Goal: Task Accomplishment & Management: Use online tool/utility

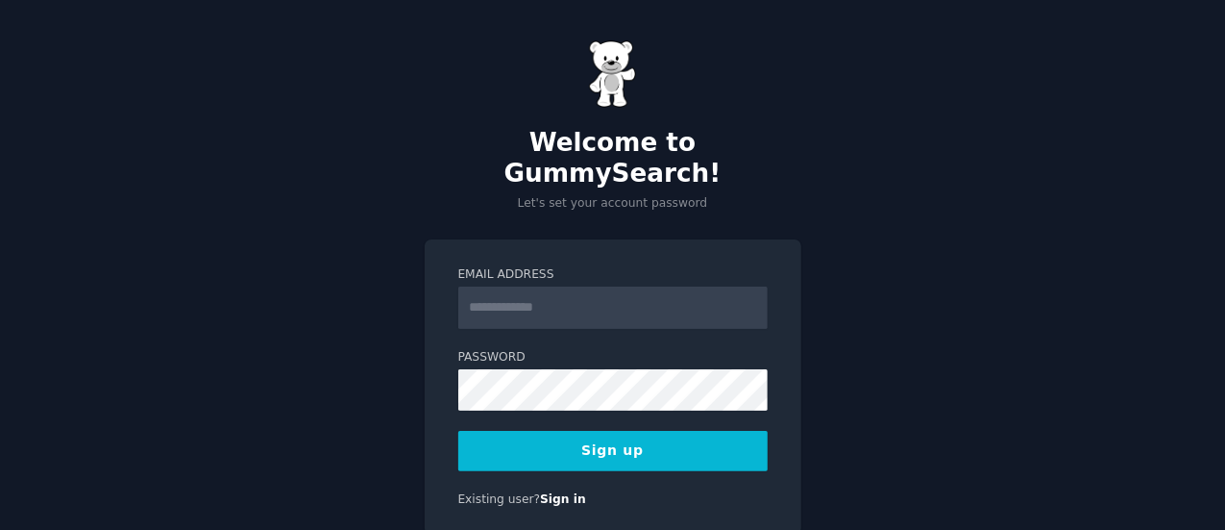
click at [631, 286] on input "Email Address" at bounding box center [612, 307] width 309 height 42
type input "**********"
click at [694, 431] on button "Sign up" at bounding box center [612, 451] width 309 height 40
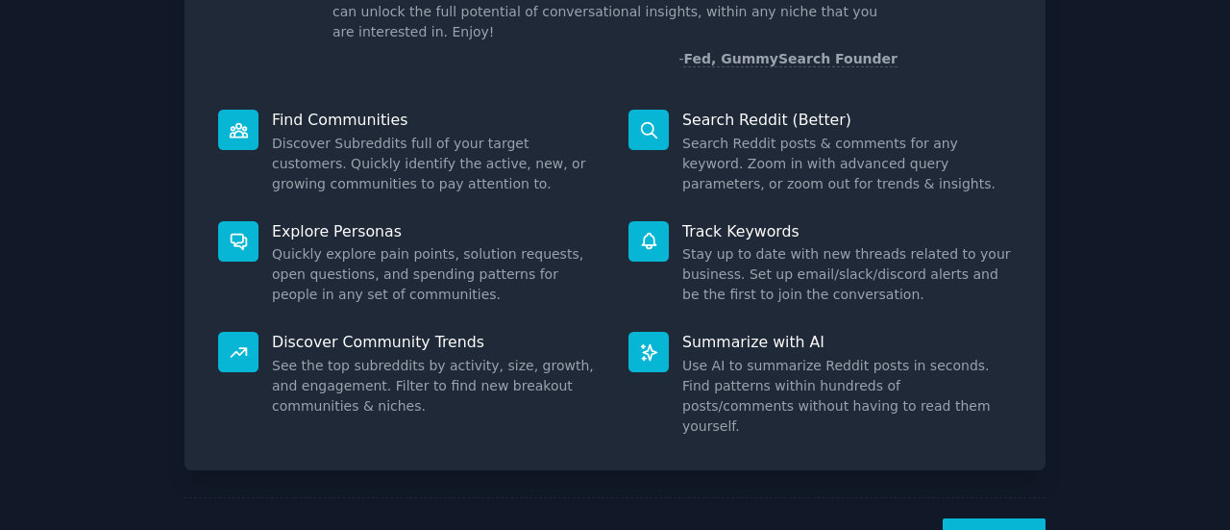
scroll to position [192, 0]
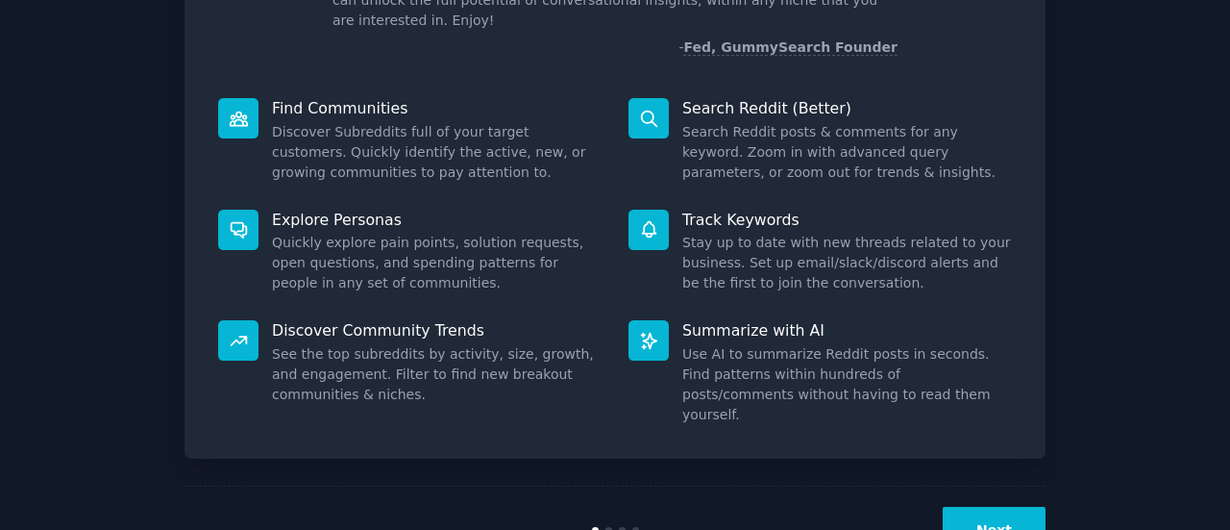
click at [1101, 165] on div "Welcome! Intro to GummySearch Welcome! I built GummySearch because Reddit is a …" at bounding box center [615, 204] width 1176 height 739
click at [1002, 507] on button "Next" at bounding box center [994, 530] width 103 height 47
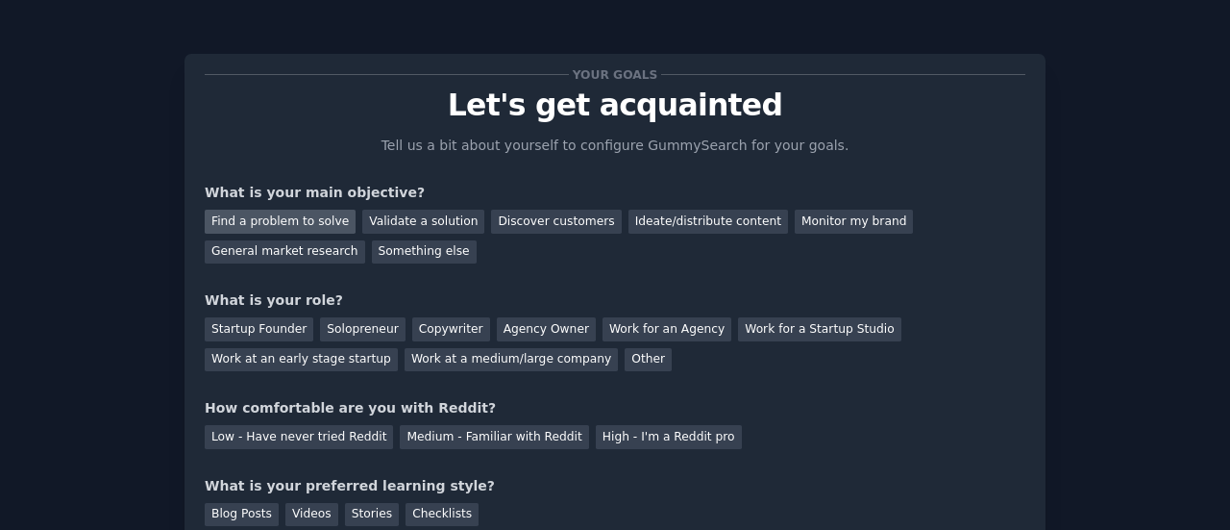
click at [284, 220] on div "Find a problem to solve" at bounding box center [280, 222] width 151 height 24
click at [320, 330] on div "Solopreneur" at bounding box center [362, 329] width 85 height 24
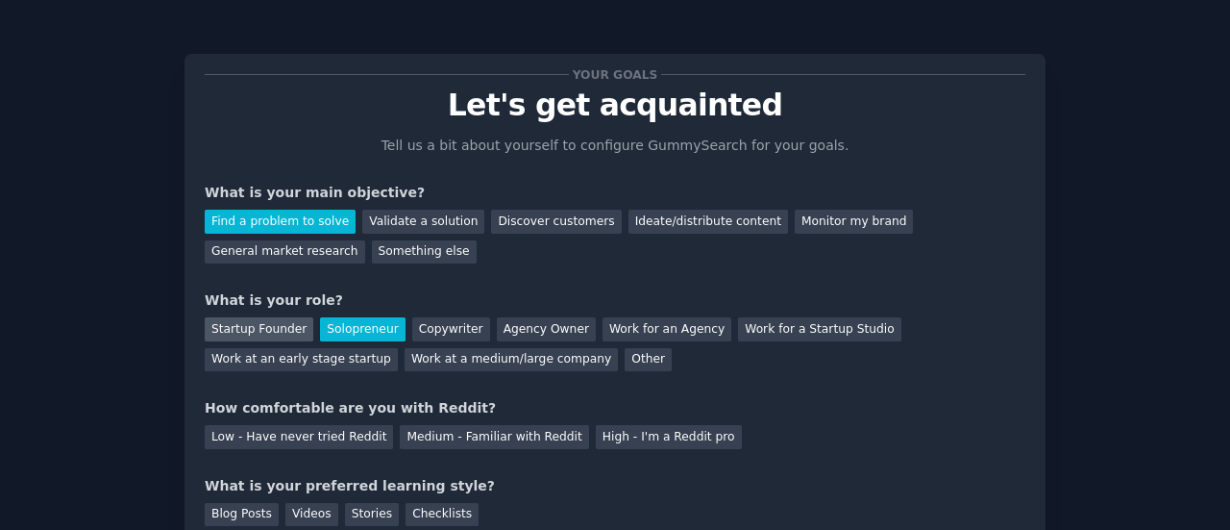
click at [289, 318] on div "Startup Founder" at bounding box center [259, 329] width 109 height 24
click at [365, 334] on div "Solopreneur" at bounding box center [362, 329] width 85 height 24
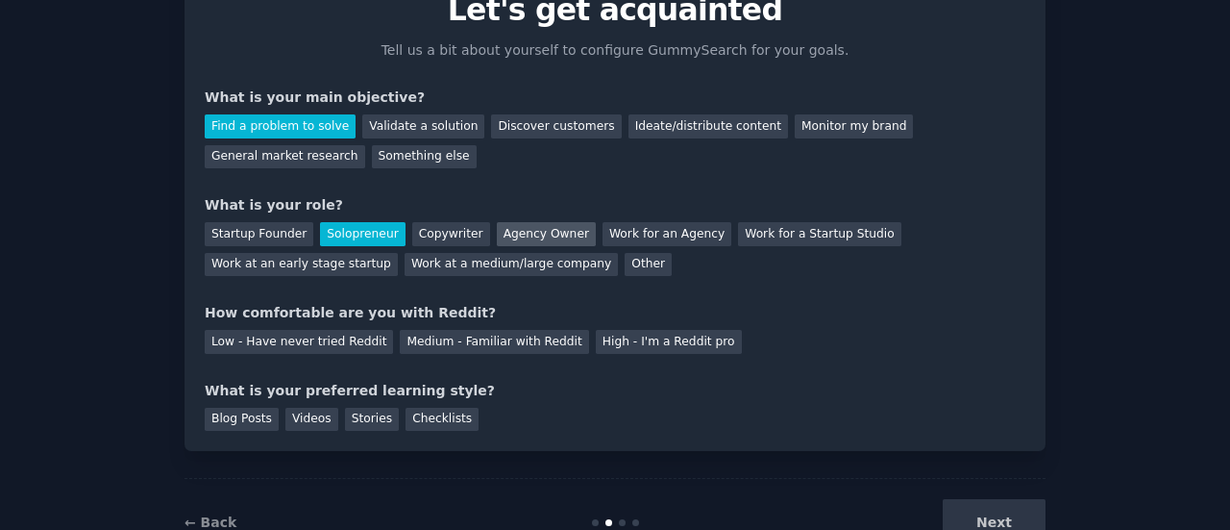
scroll to position [96, 0]
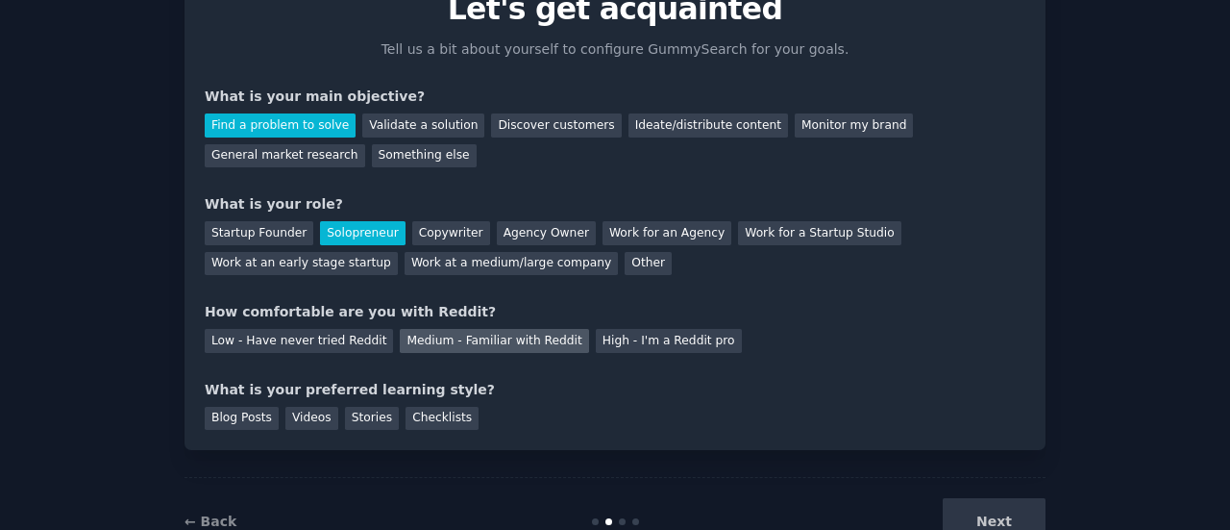
click at [400, 339] on div "Medium - Familiar with Reddit" at bounding box center [494, 341] width 188 height 24
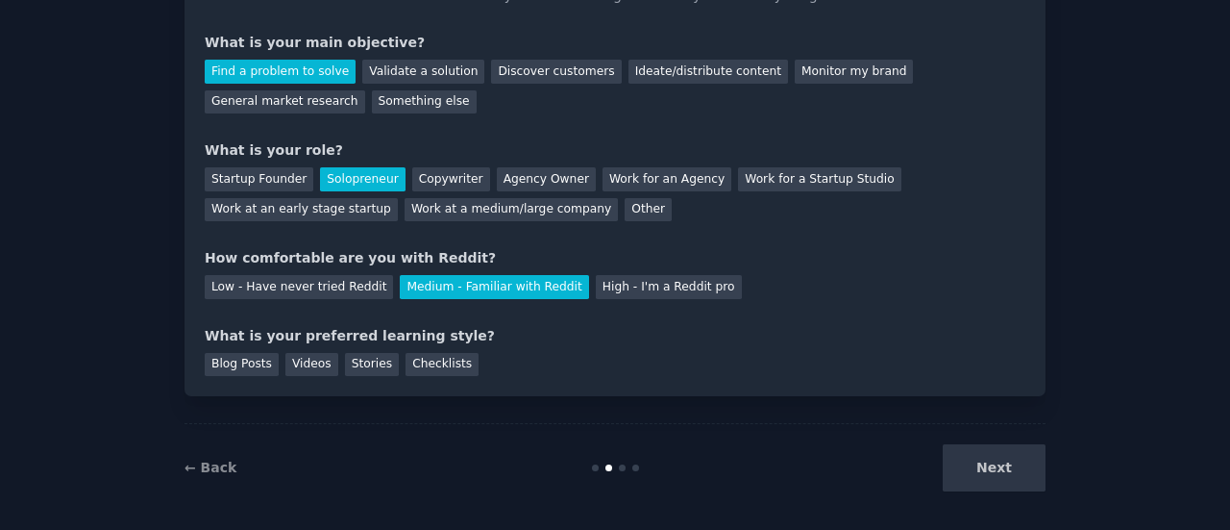
scroll to position [158, 0]
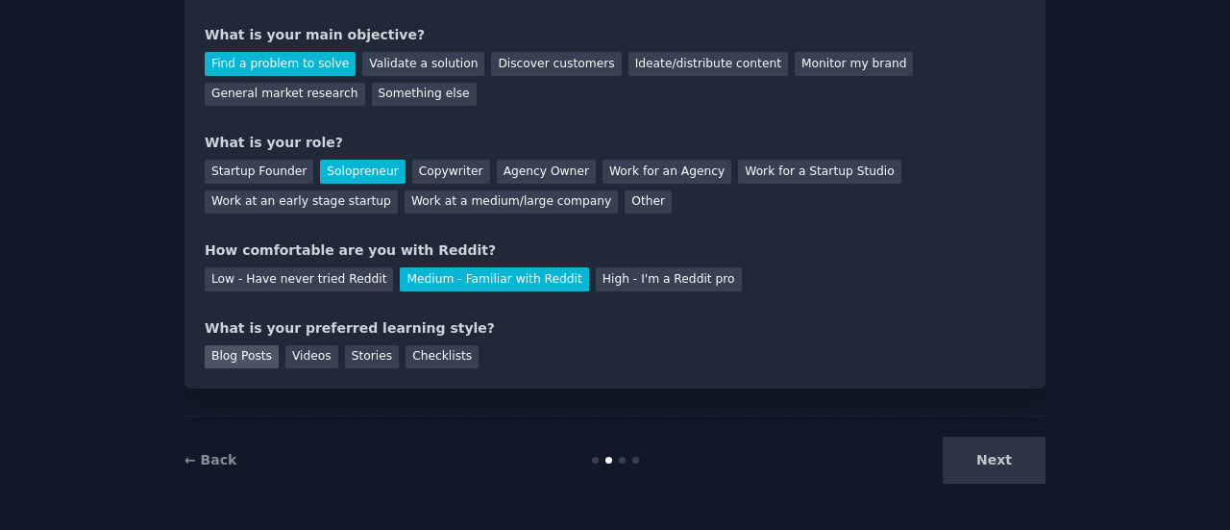
click at [262, 354] on div "Blog Posts" at bounding box center [242, 357] width 74 height 24
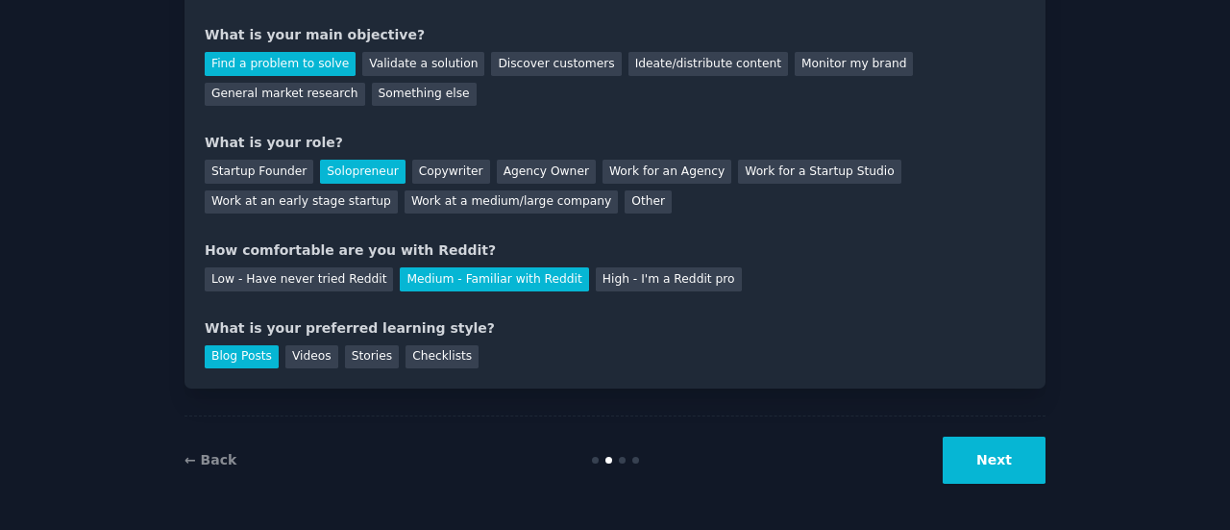
click at [968, 460] on button "Next" at bounding box center [994, 459] width 103 height 47
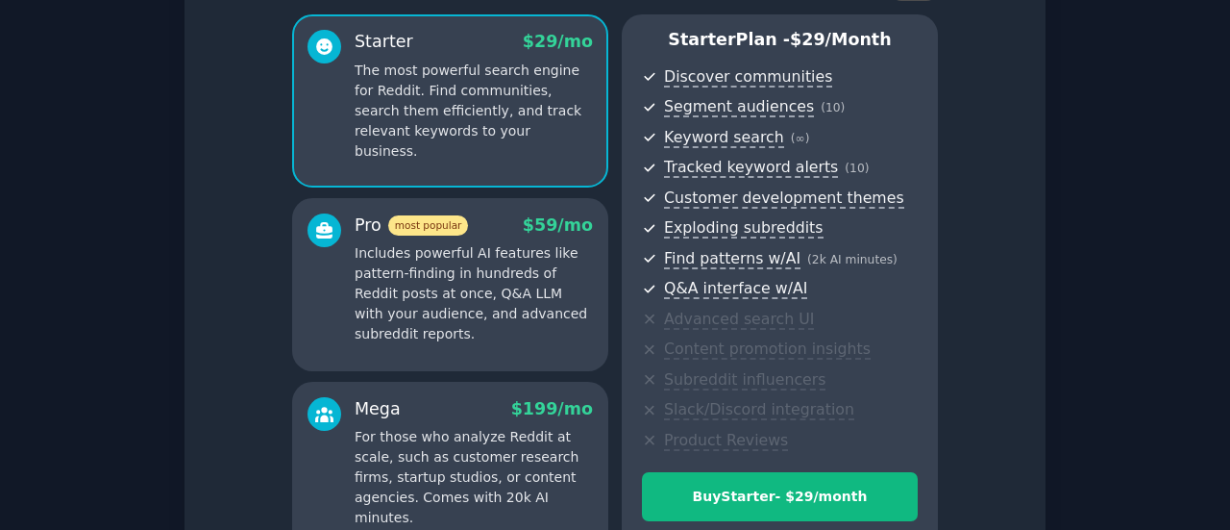
click at [1002, 470] on div "Enable 33% Annual Discount Starter $ 29 /mo The most powerful search engine for…" at bounding box center [615, 266] width 821 height 604
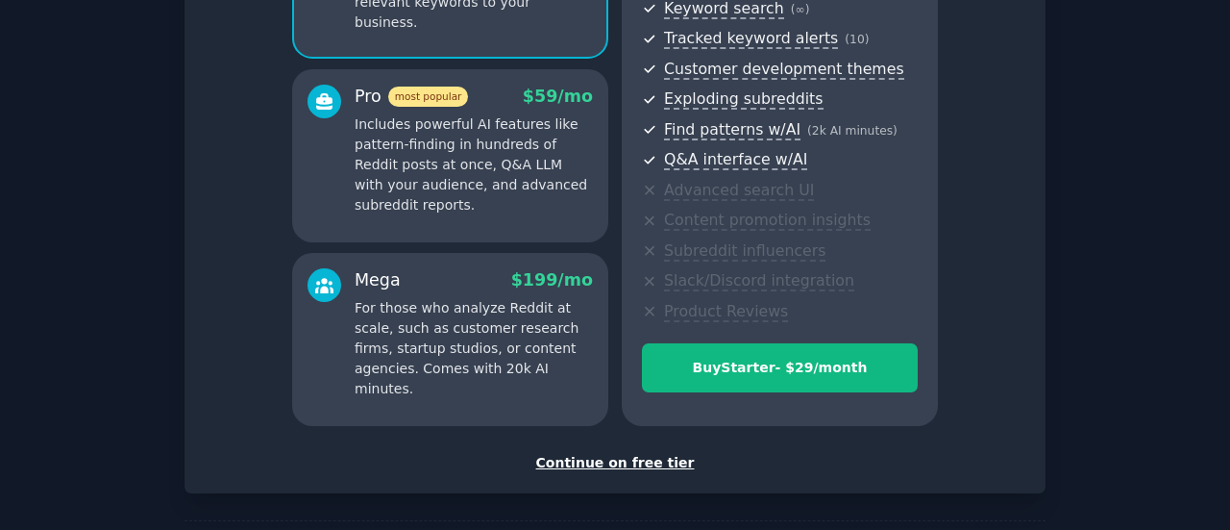
scroll to position [288, 0]
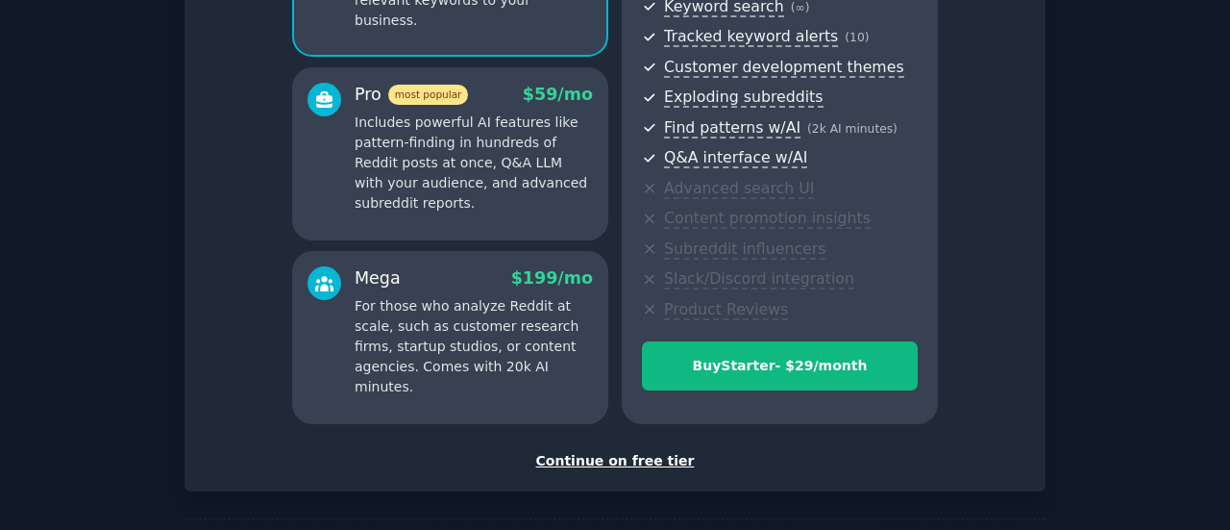
click at [645, 464] on div "Continue on free tier" at bounding box center [615, 461] width 821 height 20
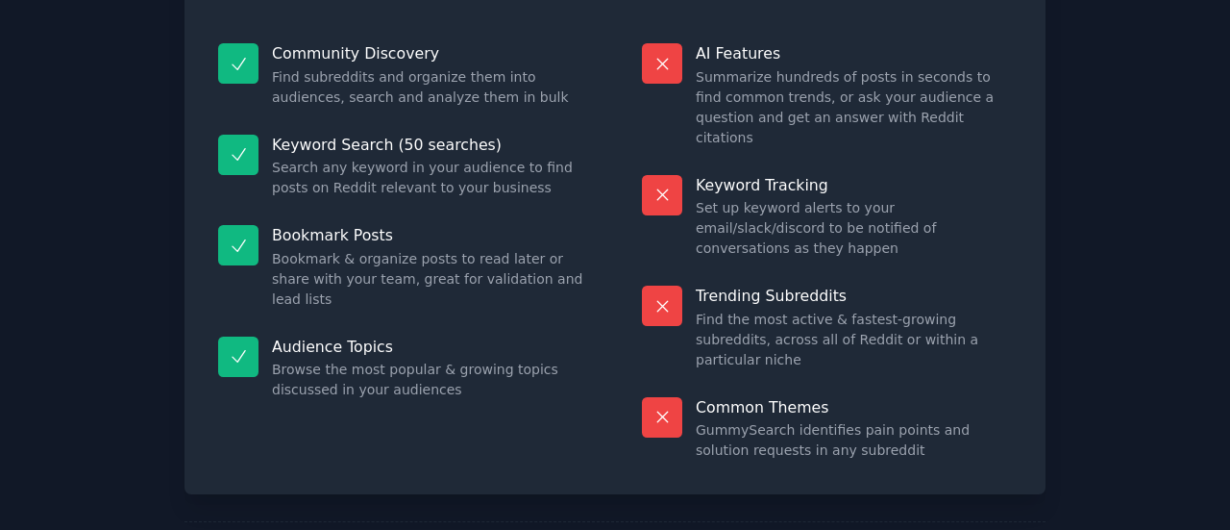
scroll to position [218, 0]
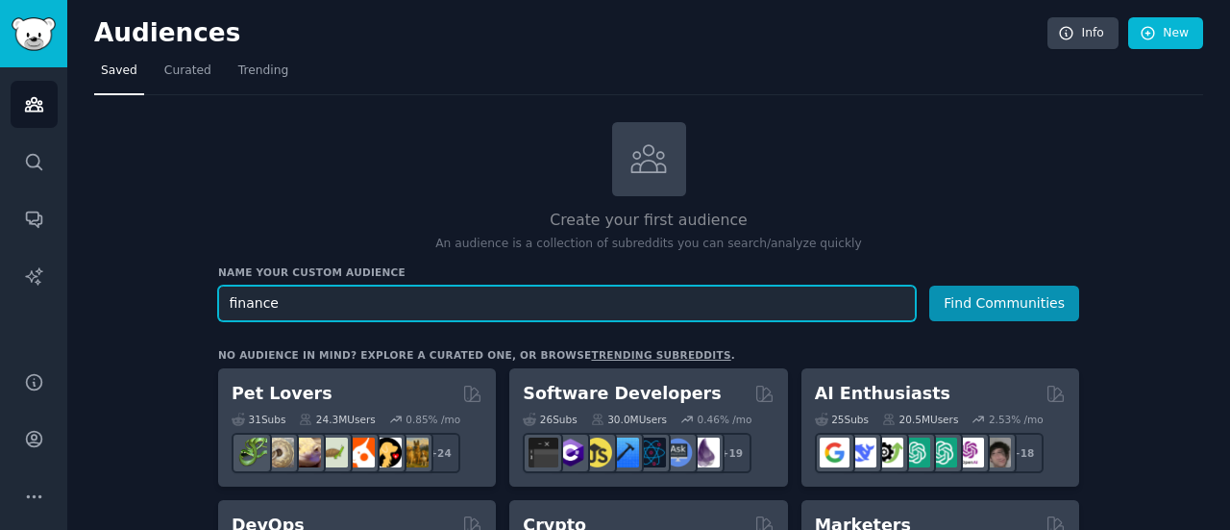
type input "finance"
click at [929, 285] on button "Find Communities" at bounding box center [1004, 303] width 150 height 36
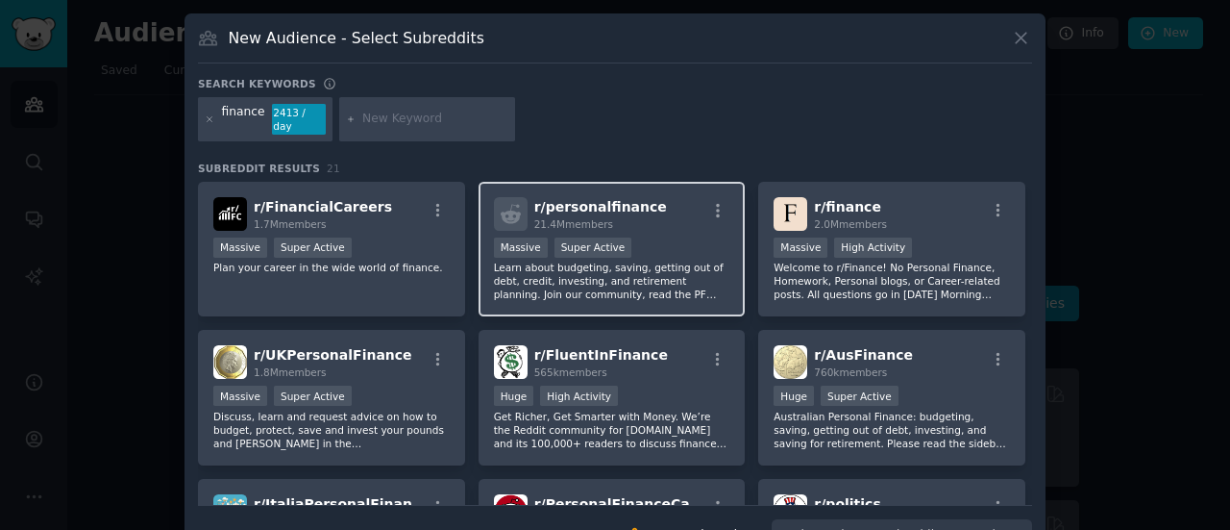
click at [686, 260] on p "Learn about budgeting, saving, getting out of debt, credit, investing, and reti…" at bounding box center [612, 280] width 236 height 40
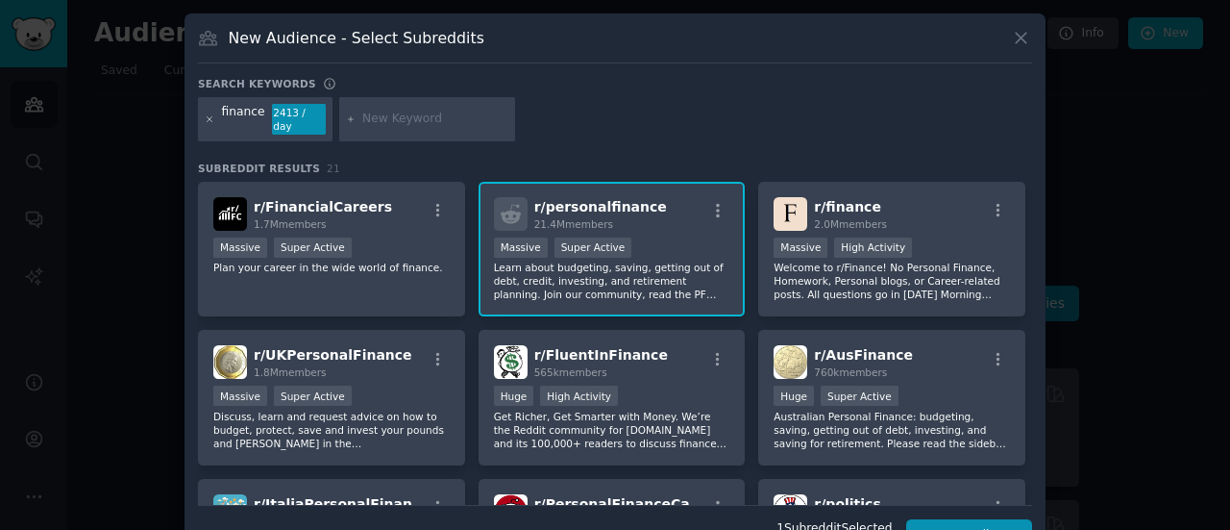
click at [211, 114] on icon at bounding box center [210, 119] width 11 height 11
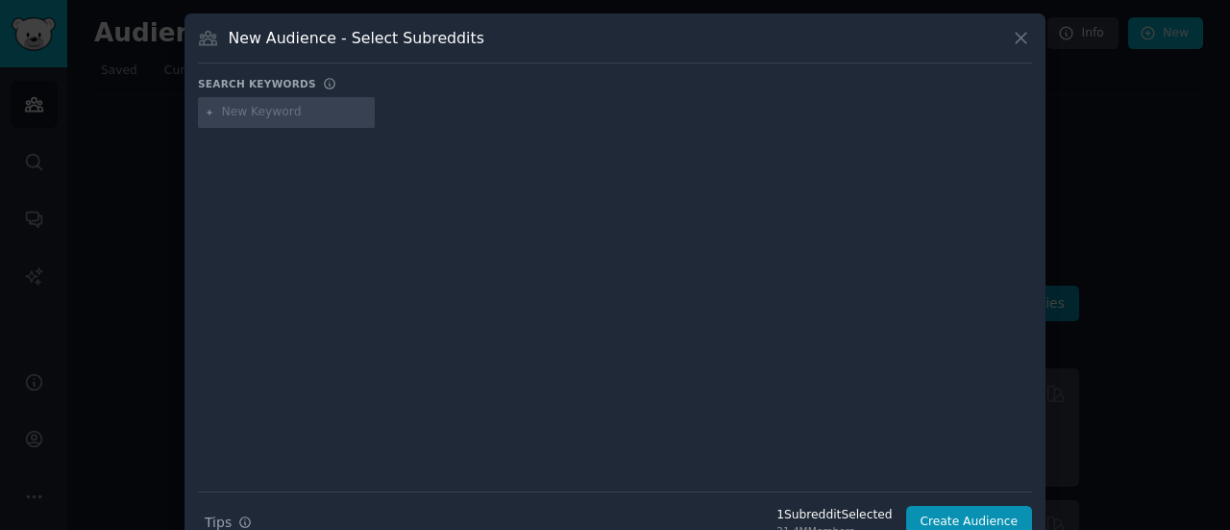
click at [297, 116] on input "text" at bounding box center [295, 112] width 146 height 17
type input "personal finance"
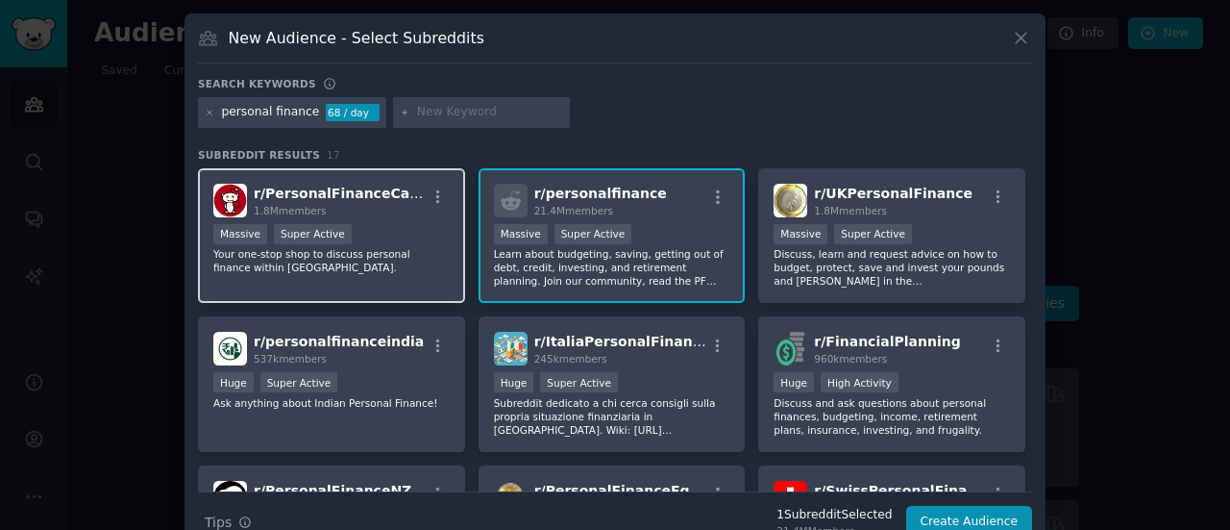
click at [406, 216] on div "r/ PersonalFinanceCanada 1.8M members Massive Super Active Your one-stop shop t…" at bounding box center [331, 236] width 267 height 136
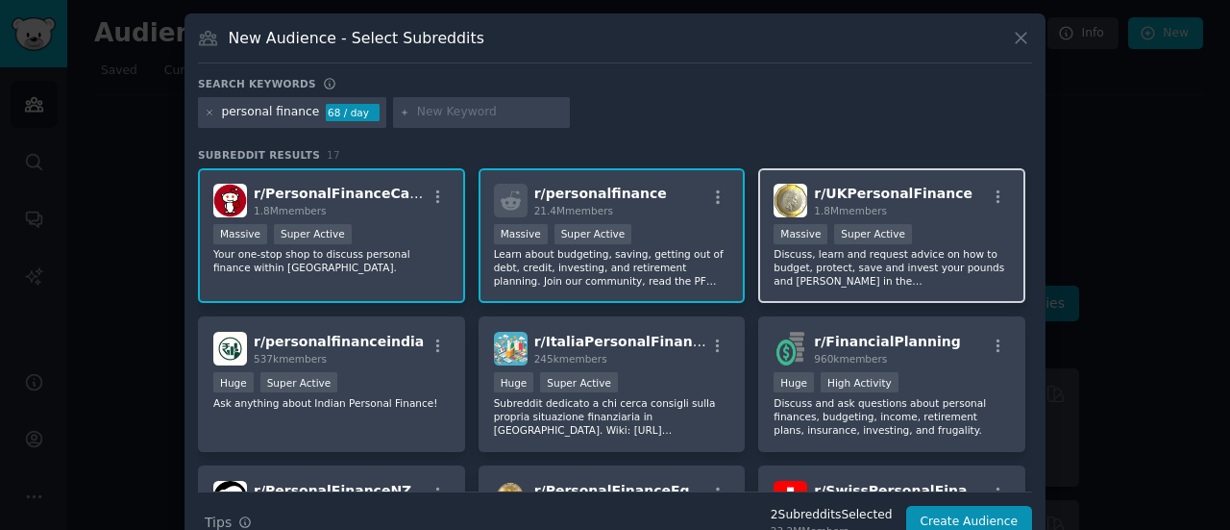
click at [861, 274] on p "Discuss, learn and request advice on how to budget, protect, save and invest yo…" at bounding box center [892, 267] width 236 height 40
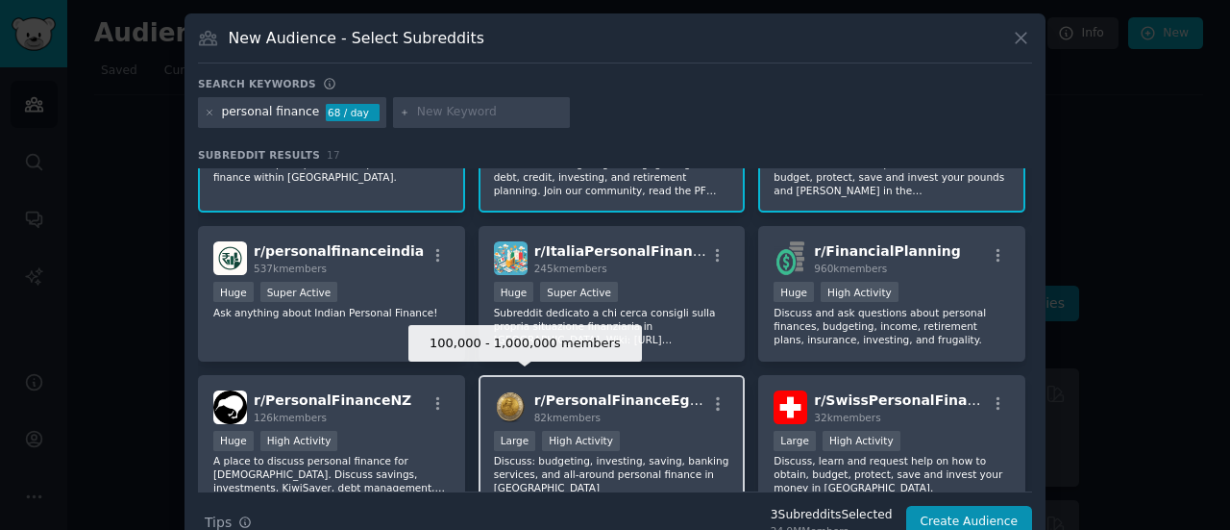
scroll to position [96, 0]
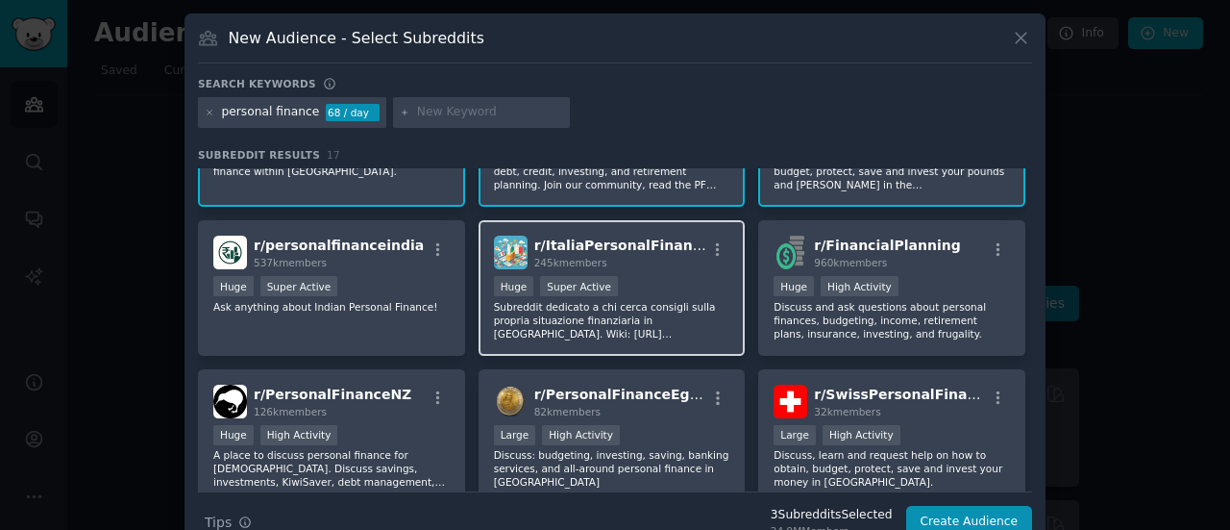
click at [682, 334] on p "Subreddit dedicato a chi cerca consigli sulla propria situazione finanziaria in…" at bounding box center [612, 320] width 236 height 40
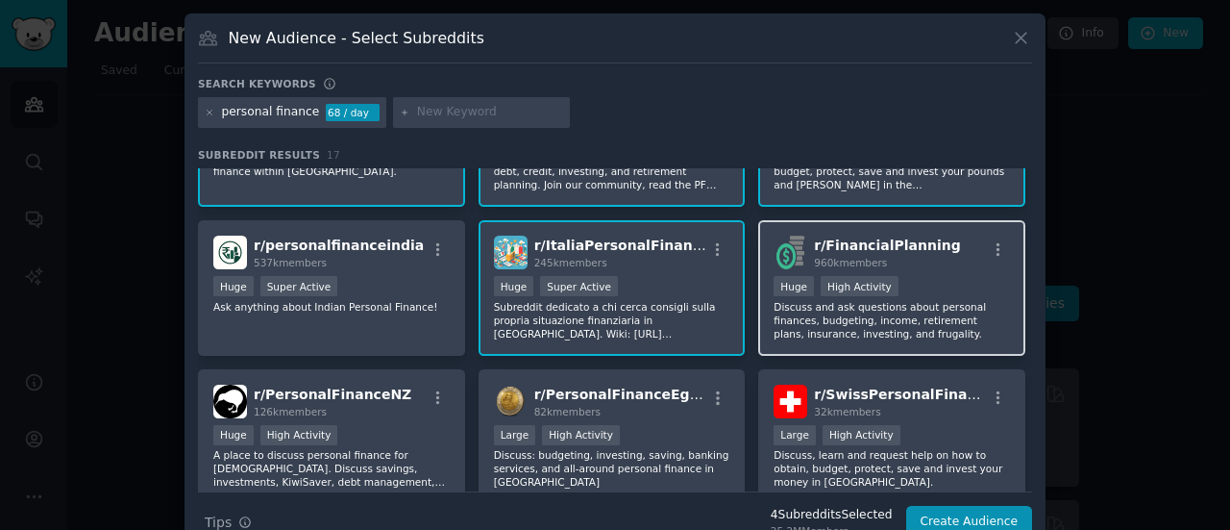
click at [844, 342] on div "r/ FinancialPlanning 960k members Huge High Activity Discuss and ask questions …" at bounding box center [891, 288] width 267 height 136
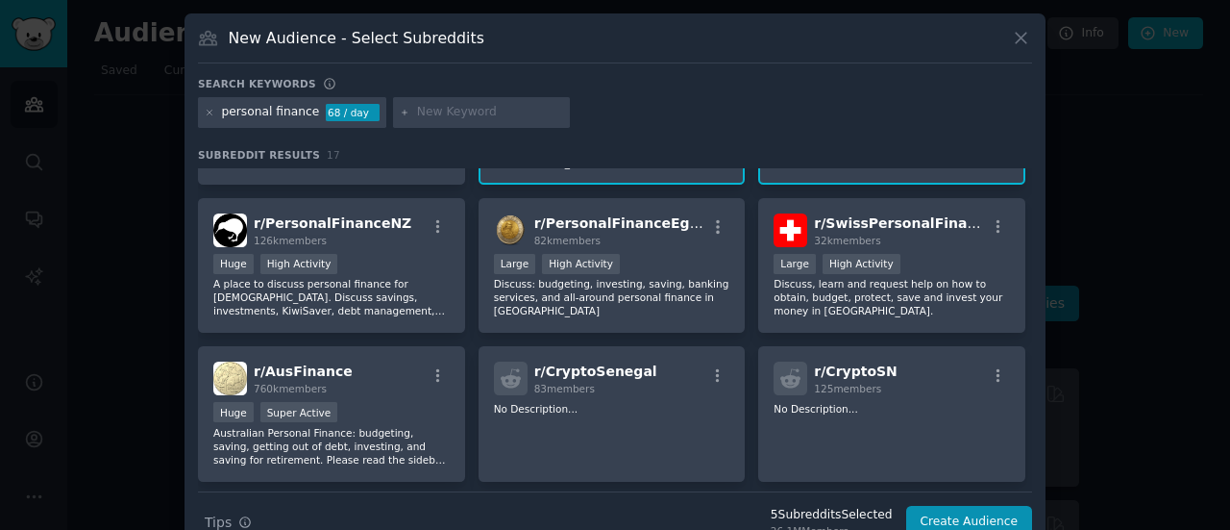
scroll to position [288, 0]
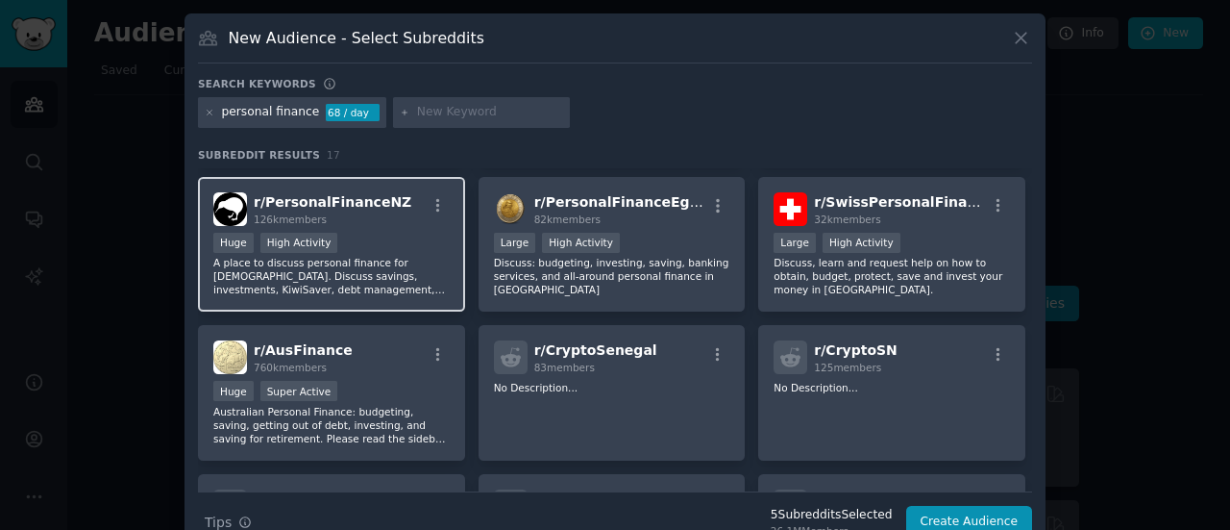
click at [445, 293] on p "A place to discuss personal finance for [DEMOGRAPHIC_DATA]. Discuss savings, in…" at bounding box center [331, 276] width 236 height 40
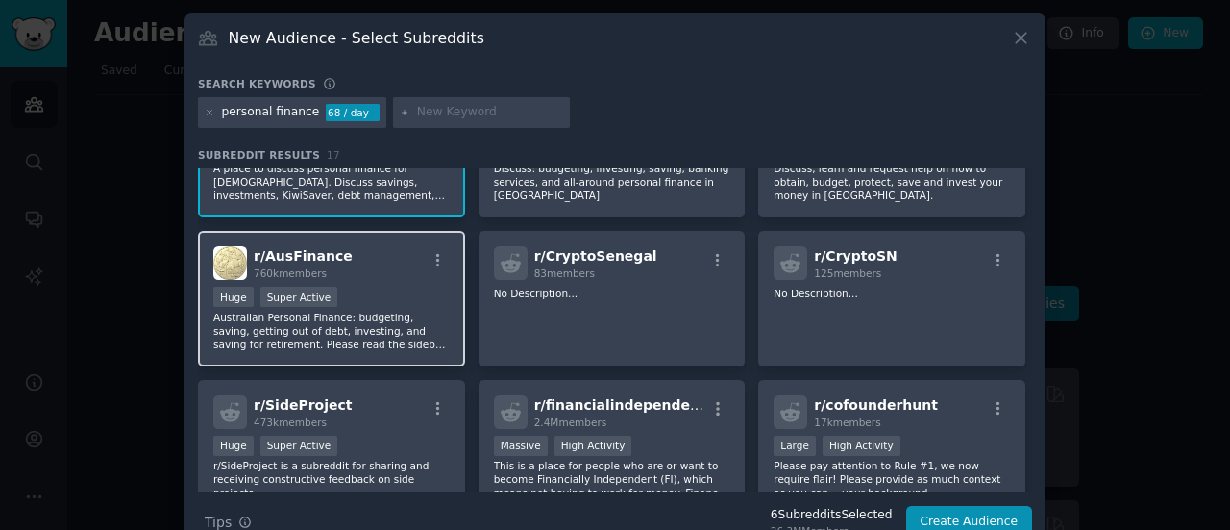
scroll to position [384, 0]
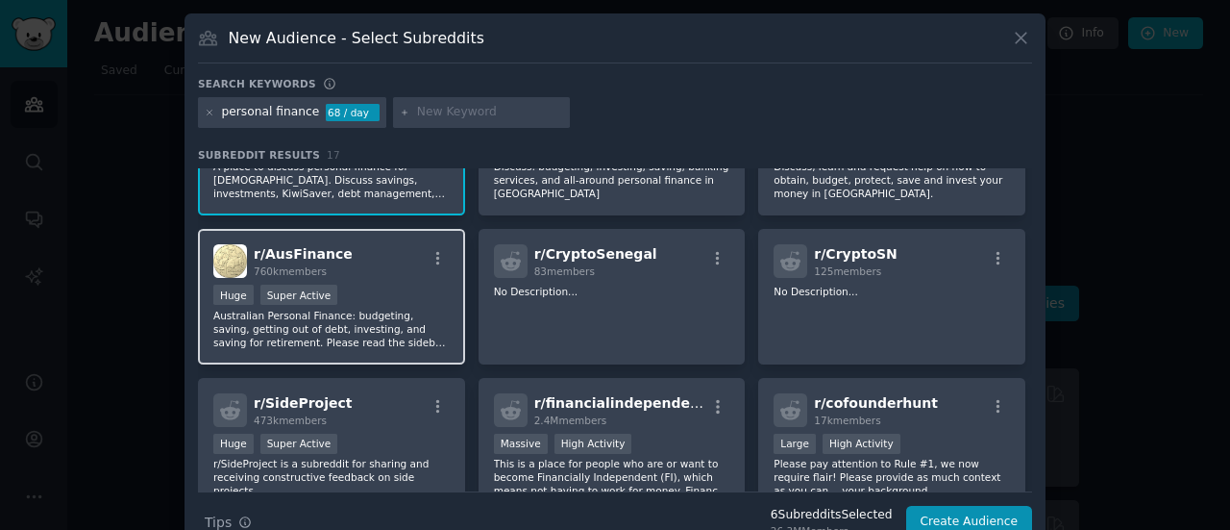
click at [441, 296] on div "Huge Super Active" at bounding box center [331, 296] width 236 height 24
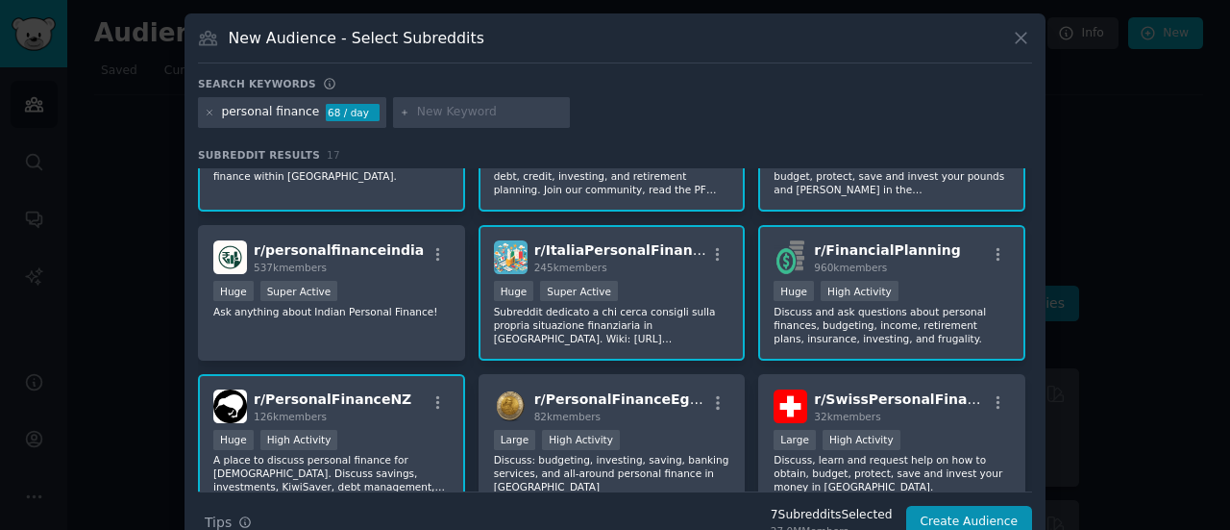
scroll to position [96, 0]
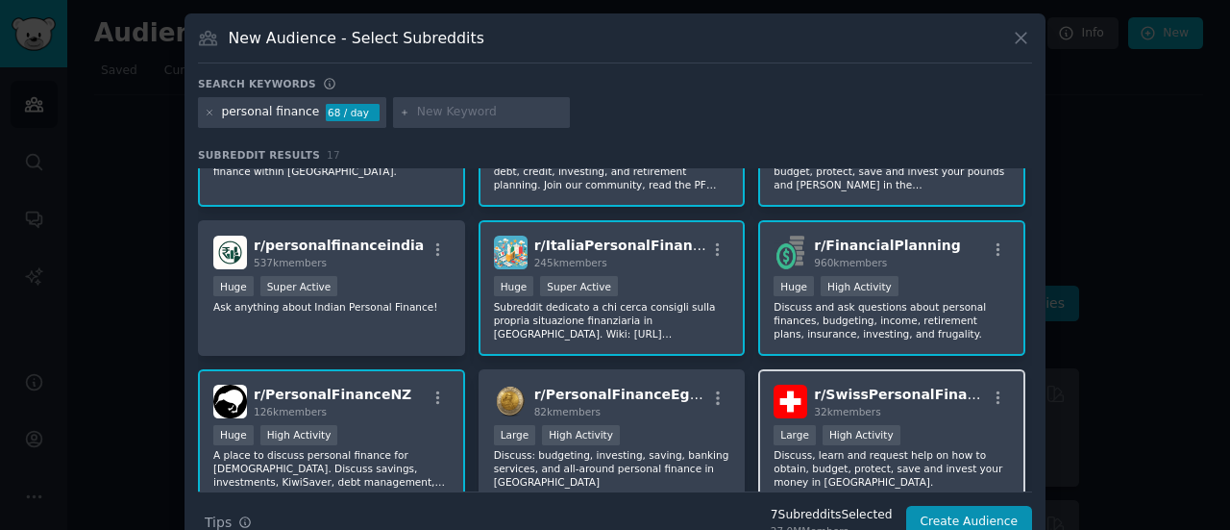
click at [913, 420] on div "r/ SwissPersonalFinance 32k members >= 80th percentile for submissions / day La…" at bounding box center [891, 437] width 267 height 136
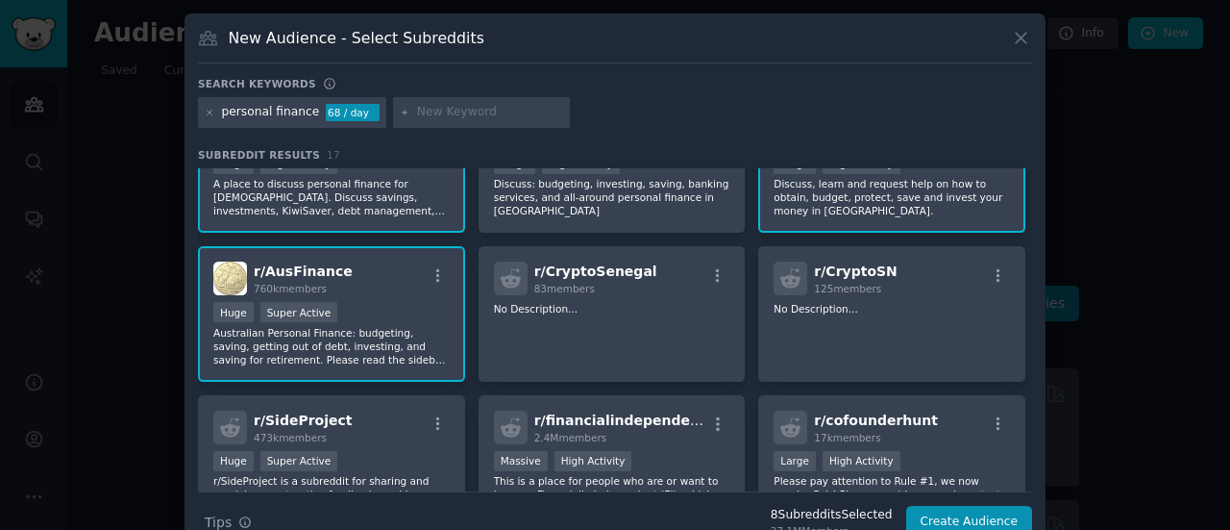
scroll to position [384, 0]
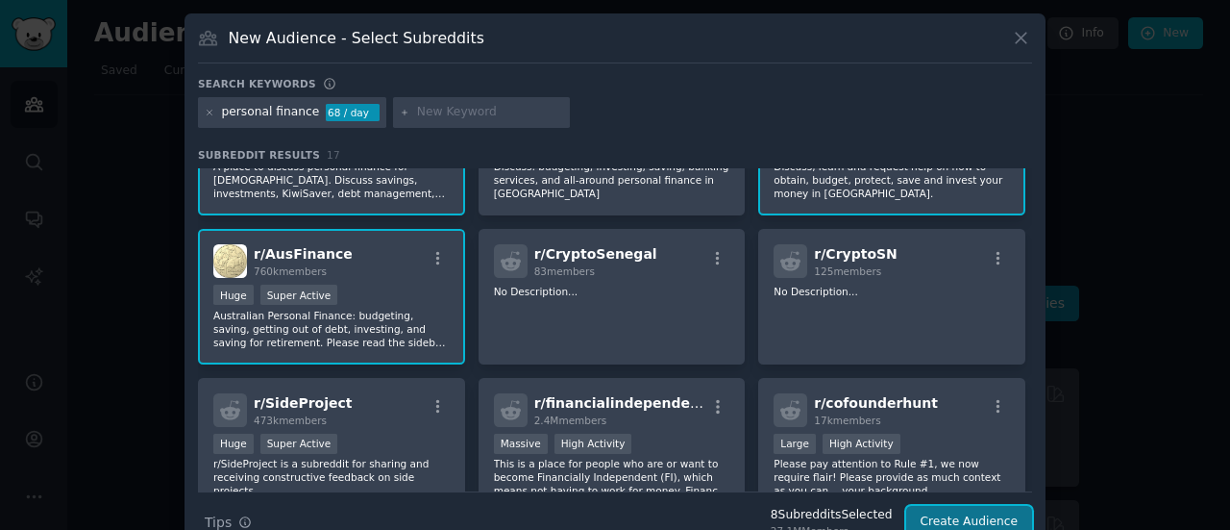
click at [953, 513] on button "Create Audience" at bounding box center [969, 522] width 127 height 33
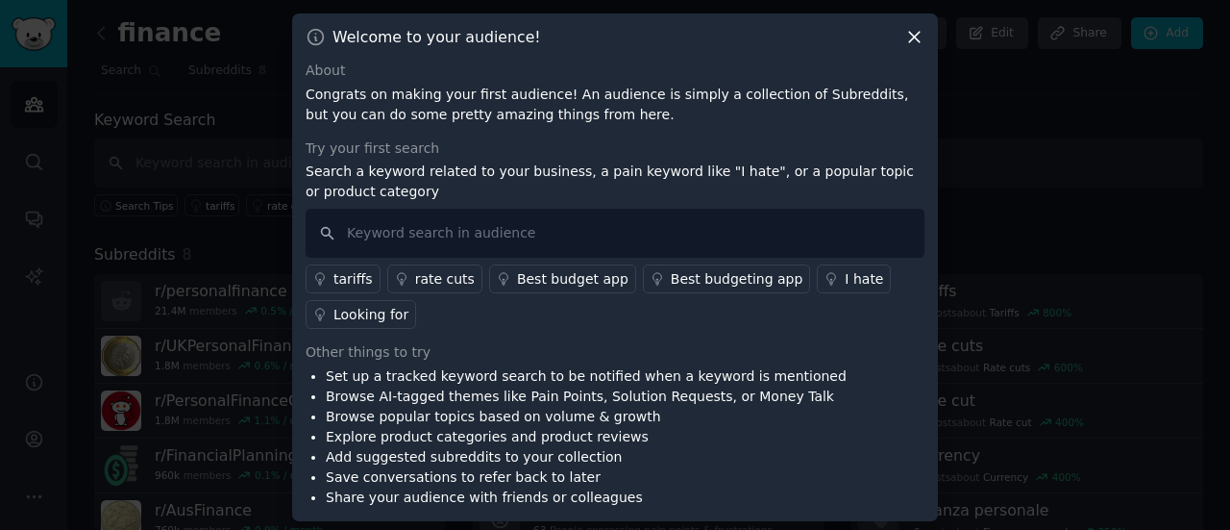
click at [917, 41] on icon at bounding box center [914, 37] width 11 height 11
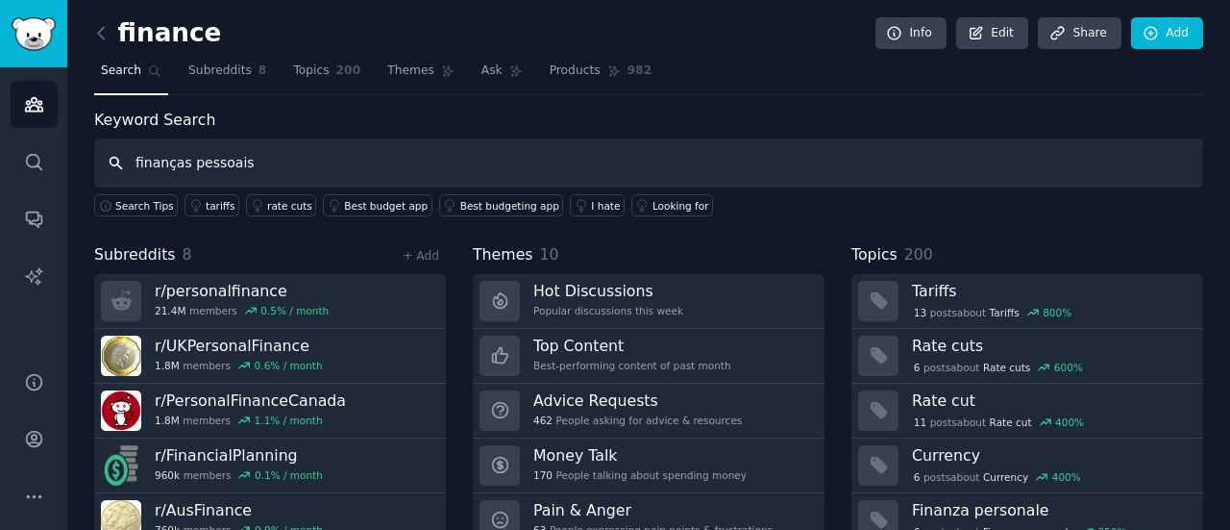
type input "finanças pessoais"
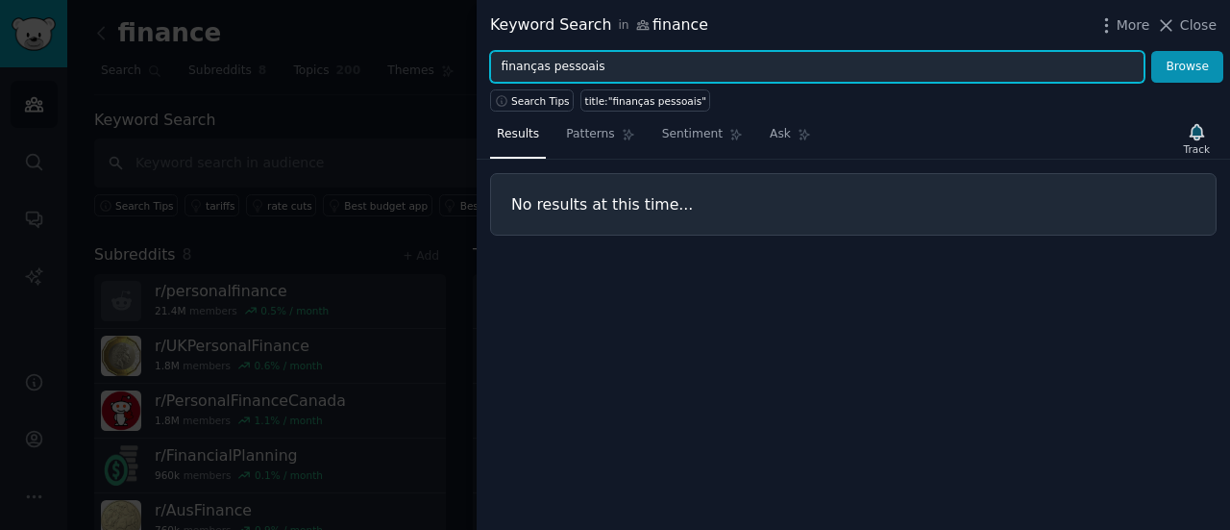
drag, startPoint x: 544, startPoint y: 66, endPoint x: 633, endPoint y: 84, distance: 91.0
click at [633, 84] on div "Keyword Search in finance More Close finanças pessoais Browse Search Tips title…" at bounding box center [854, 265] width 754 height 530
type input "finanças"
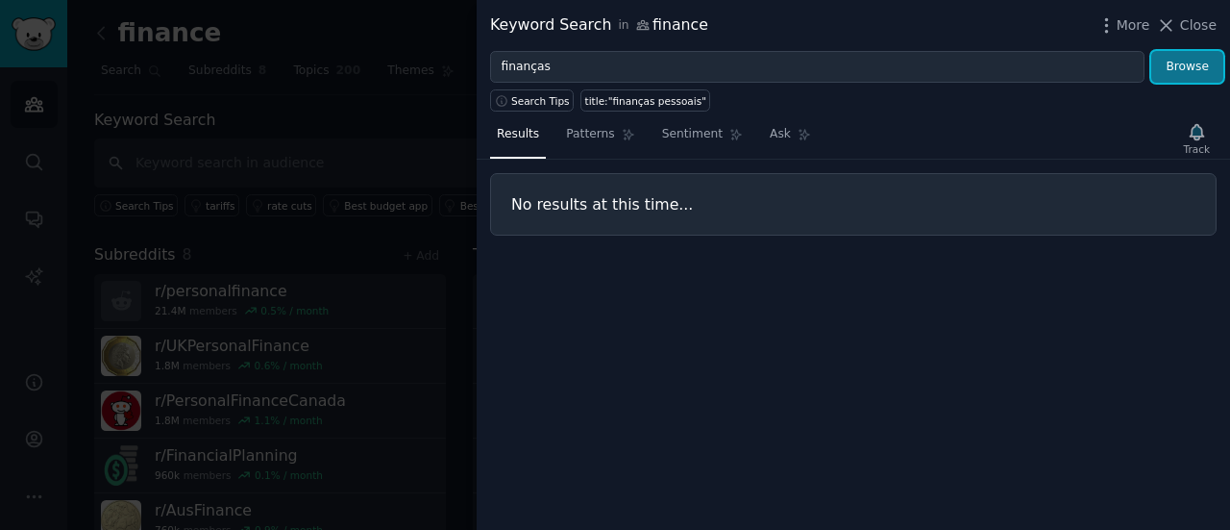
click at [1188, 64] on button "Browse" at bounding box center [1187, 67] width 72 height 33
click at [1165, 22] on icon at bounding box center [1166, 25] width 20 height 20
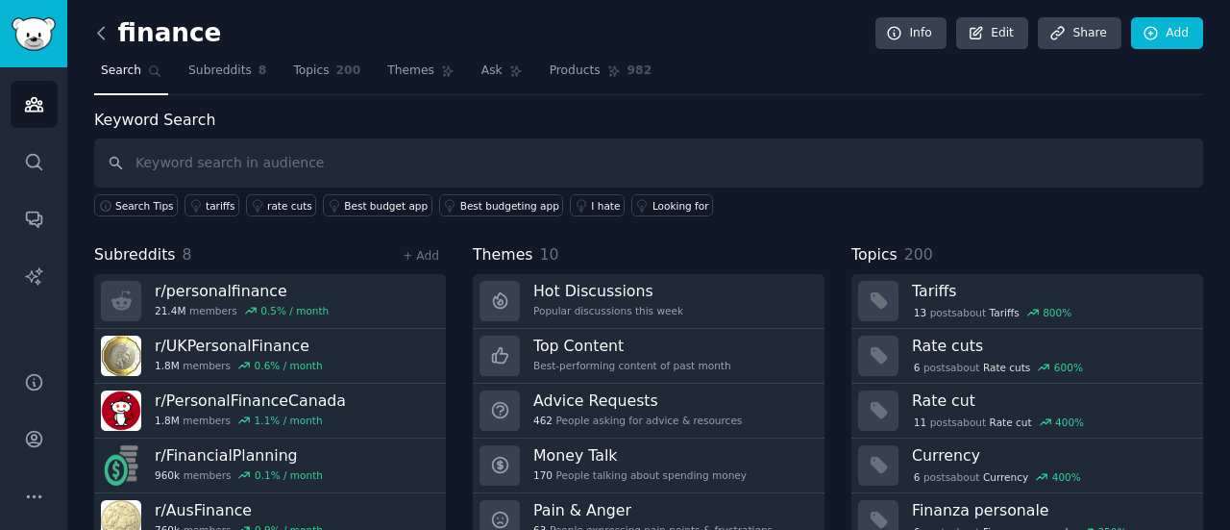
click at [105, 27] on icon at bounding box center [101, 33] width 20 height 20
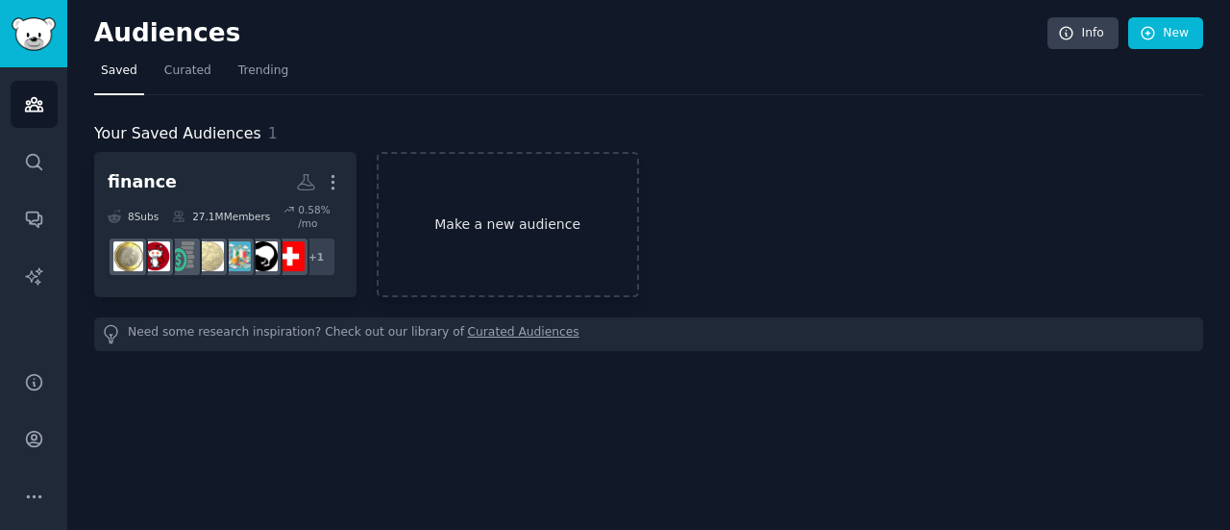
click at [451, 226] on link "Make a new audience" at bounding box center [508, 224] width 262 height 145
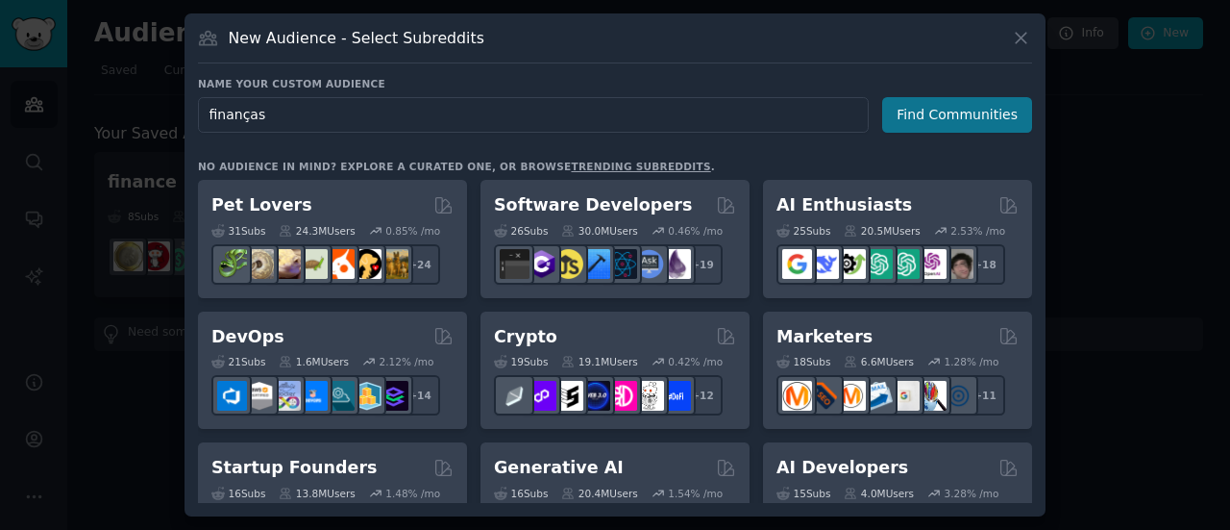
type input "finanças"
click at [1009, 122] on button "Find Communities" at bounding box center [957, 115] width 150 height 36
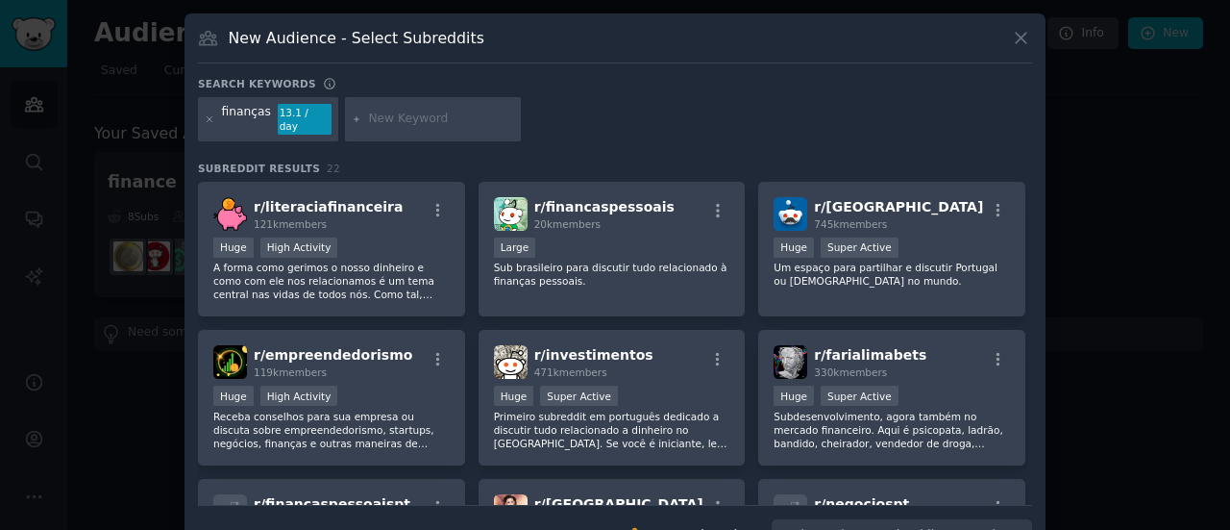
click at [266, 111] on div "finanças 13.1 / day" at bounding box center [268, 119] width 140 height 44
click at [208, 104] on div at bounding box center [210, 119] width 11 height 31
click at [208, 114] on icon at bounding box center [210, 119] width 11 height 11
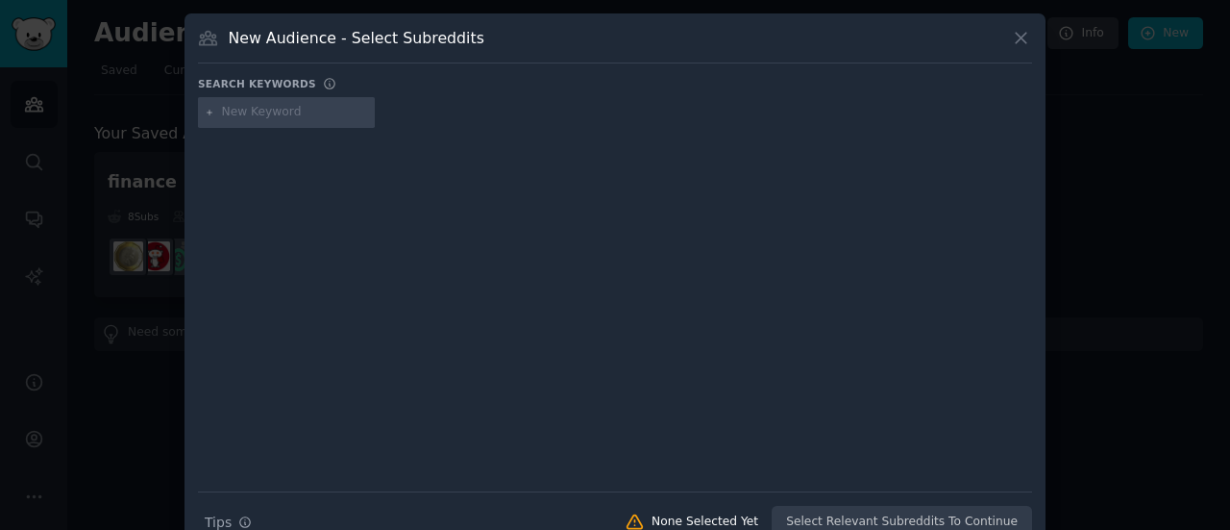
click at [261, 108] on input "text" at bounding box center [295, 112] width 146 height 17
type input "finanças pessoais"
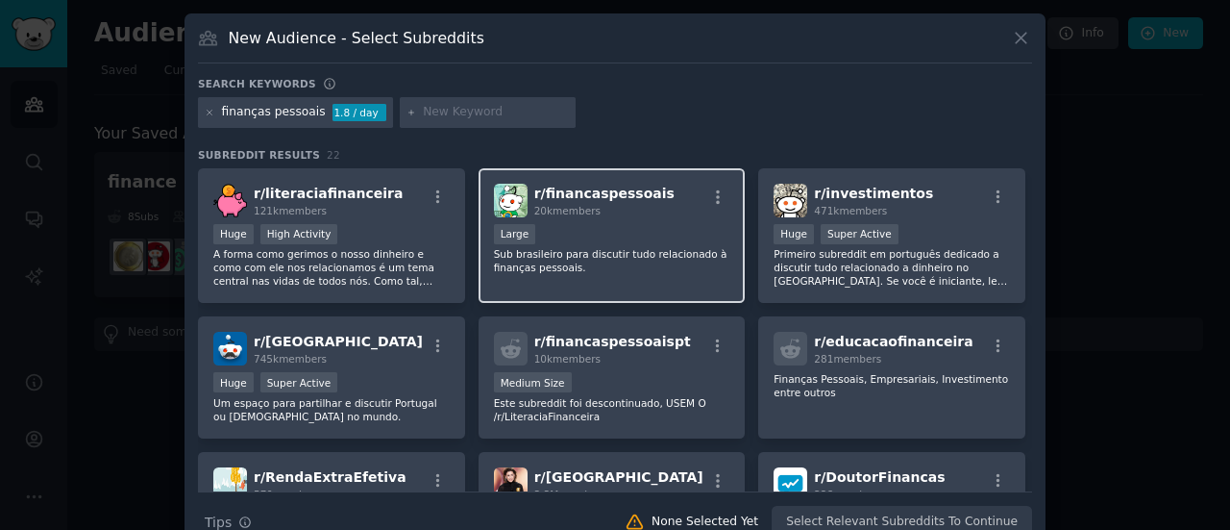
click at [623, 270] on p "Sub brasileiro para discutir tudo relacionado à finanças pessoais." at bounding box center [612, 260] width 236 height 27
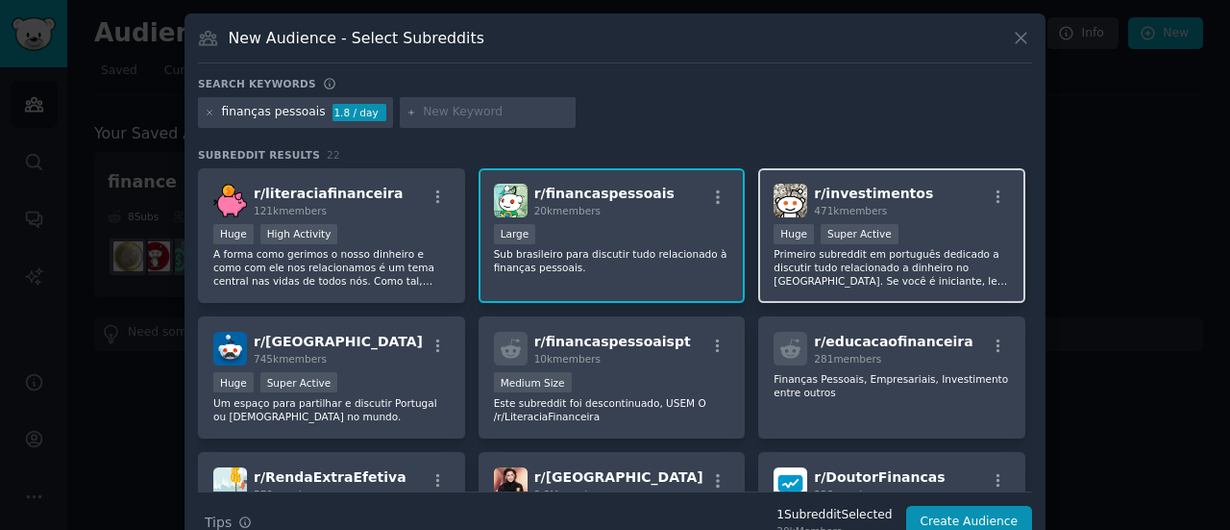
click at [886, 286] on div "r/ investimentos 471k members Huge Super Active Primeiro subreddit em português…" at bounding box center [891, 236] width 267 height 136
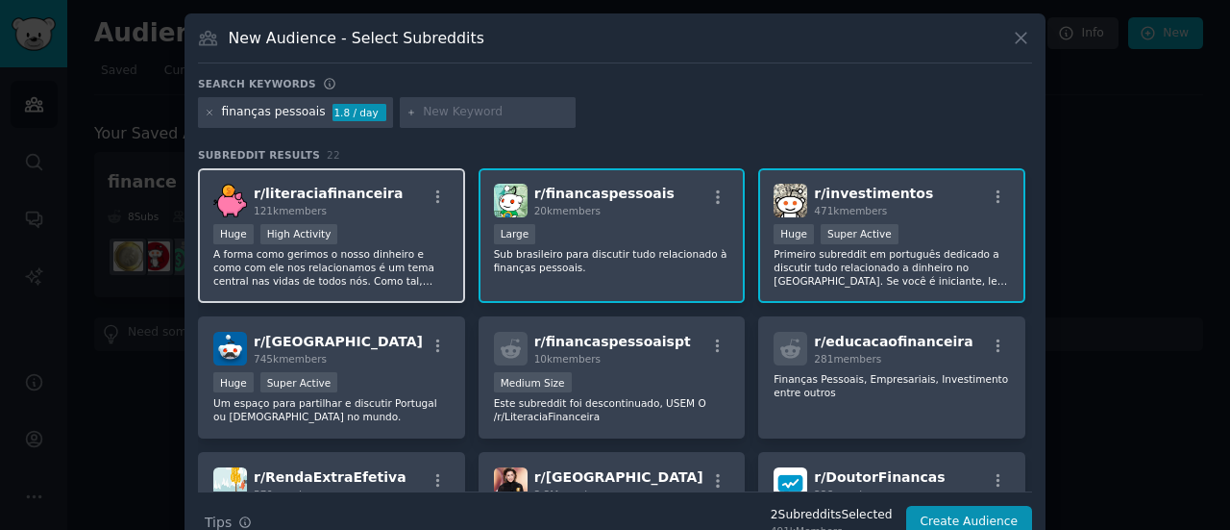
click at [414, 280] on p "A forma como gerimos o nosso dinheiro e como com ele nos relacionamos é um tema…" at bounding box center [331, 267] width 236 height 40
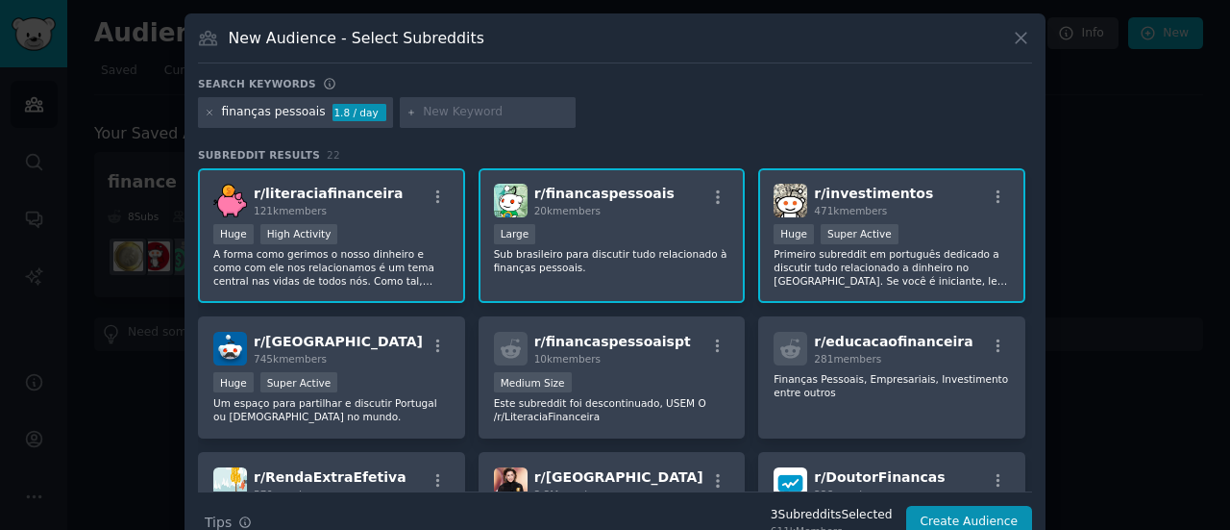
click at [414, 280] on p "A forma como gerimos o nosso dinheiro e como com ele nos relacionamos é um tema…" at bounding box center [331, 267] width 236 height 40
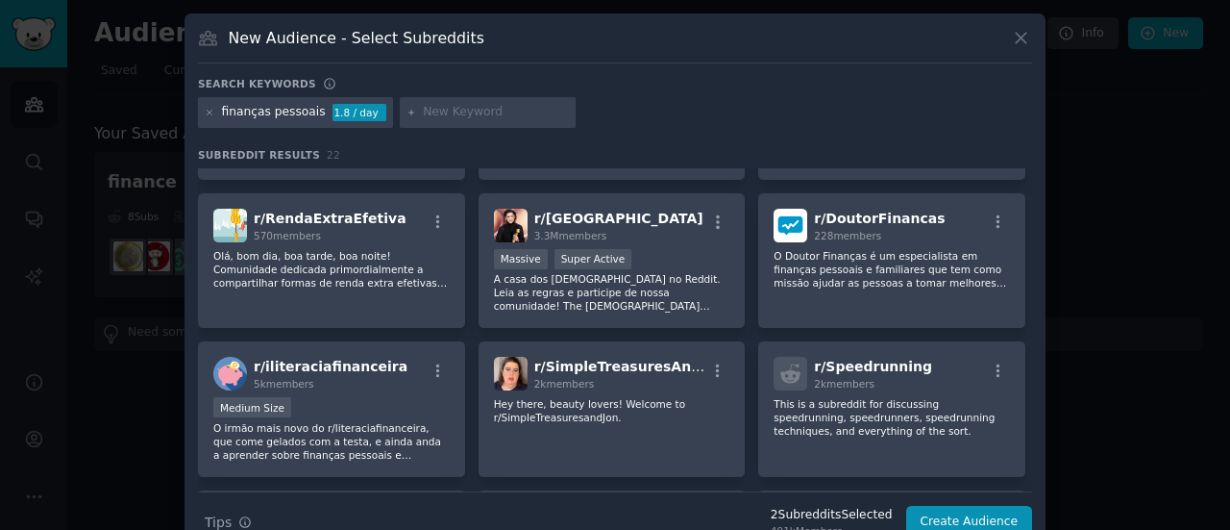
scroll to position [258, 0]
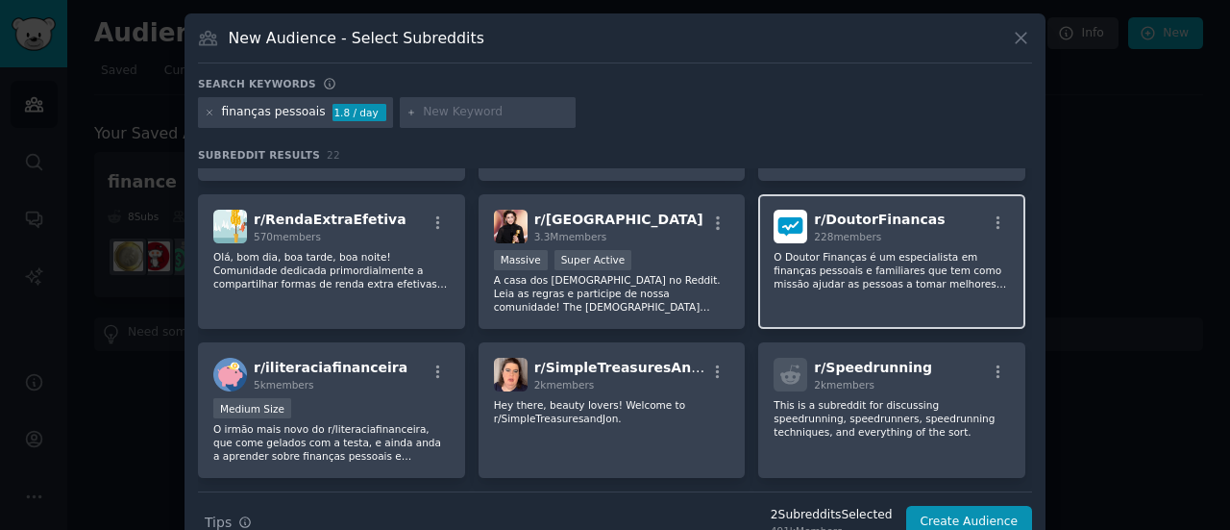
click at [834, 289] on div "r/ DoutorFinancas 228 members O Doutor Finanças é um especialista em finanças p…" at bounding box center [891, 262] width 267 height 136
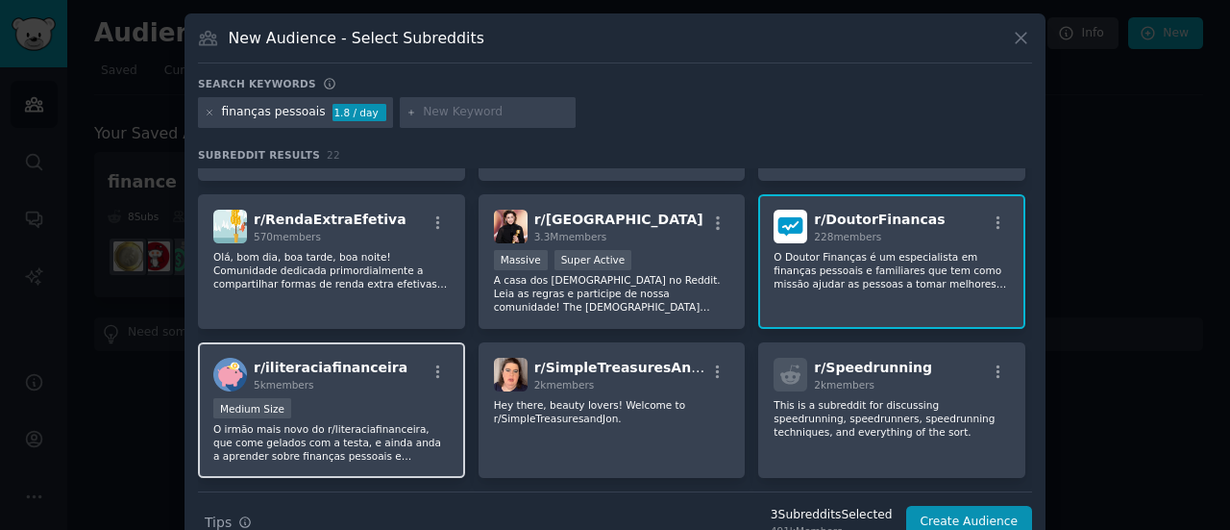
click at [439, 409] on div "Medium Size" at bounding box center [331, 410] width 236 height 24
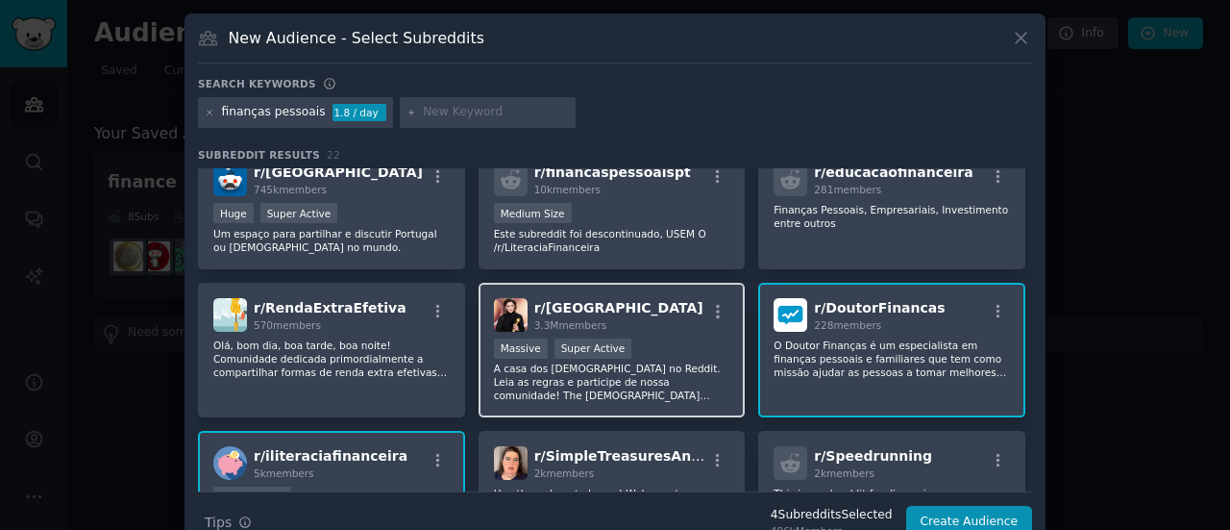
scroll to position [161, 0]
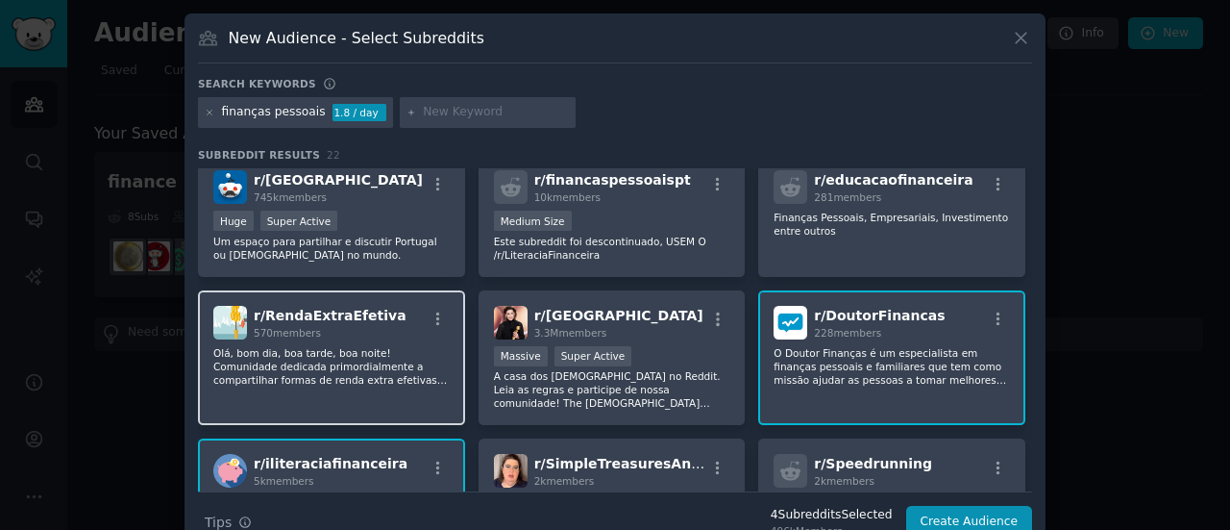
click at [431, 381] on p "Olá, bom dia, boa tarde, boa noite! Comunidade dedicada primordialmente a compa…" at bounding box center [331, 366] width 236 height 40
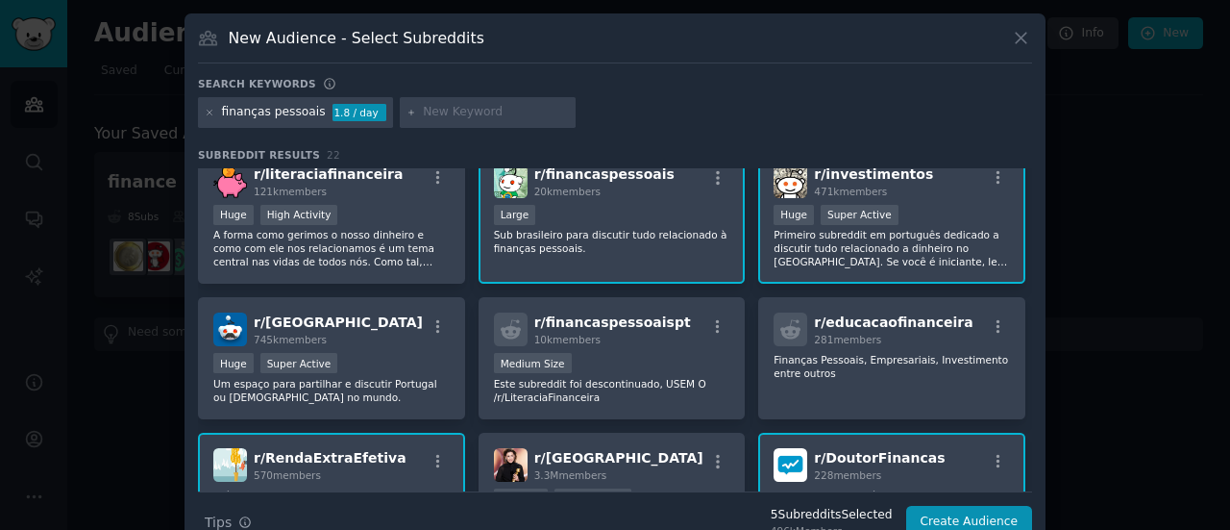
scroll to position [0, 0]
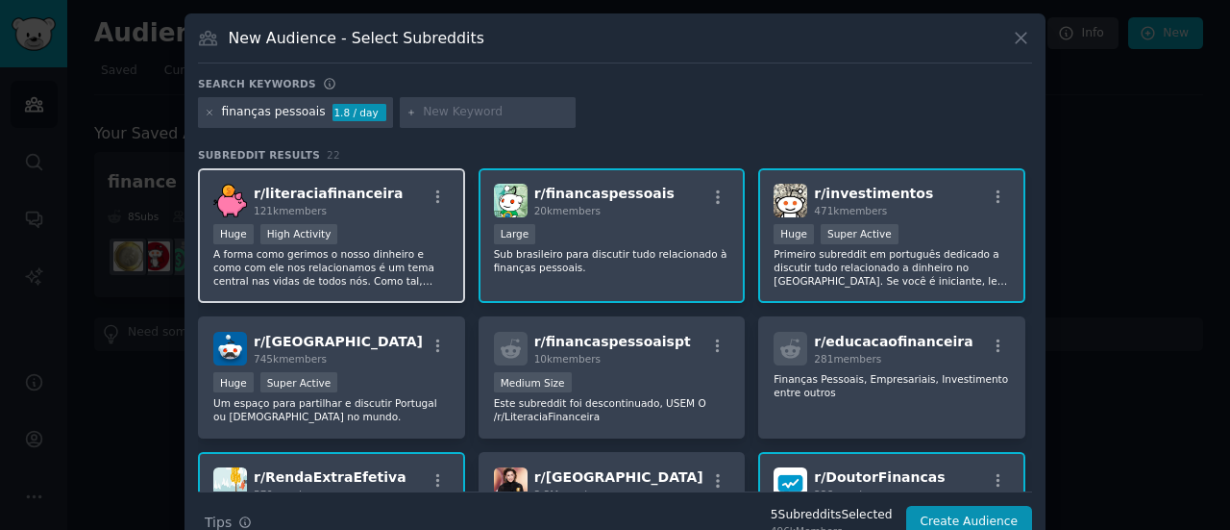
click at [392, 262] on p "A forma como gerimos o nosso dinheiro e como com ele nos relacionamos é um tema…" at bounding box center [331, 267] width 236 height 40
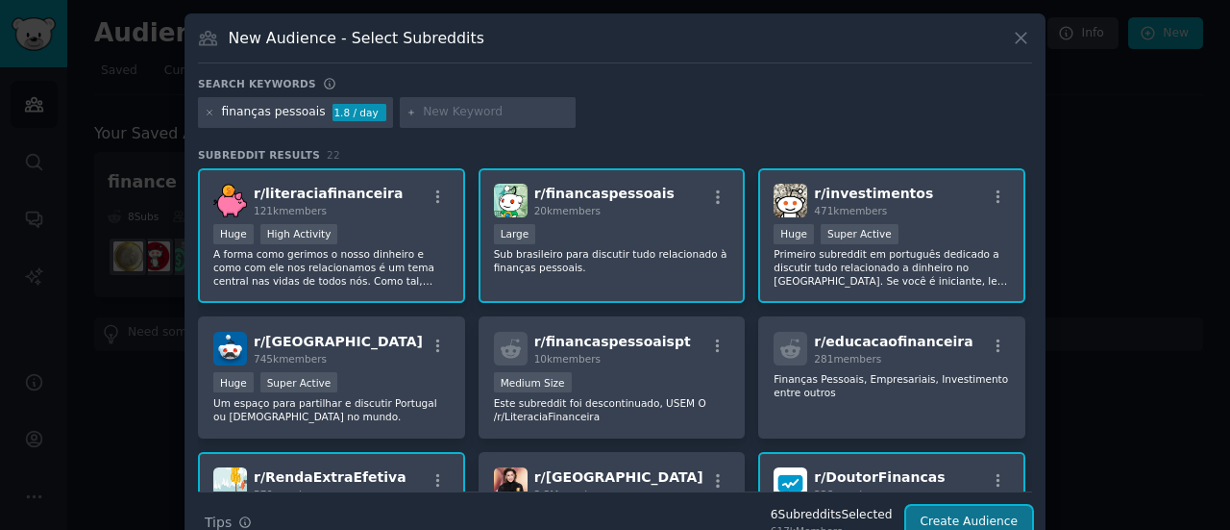
click at [974, 522] on button "Create Audience" at bounding box center [969, 522] width 127 height 33
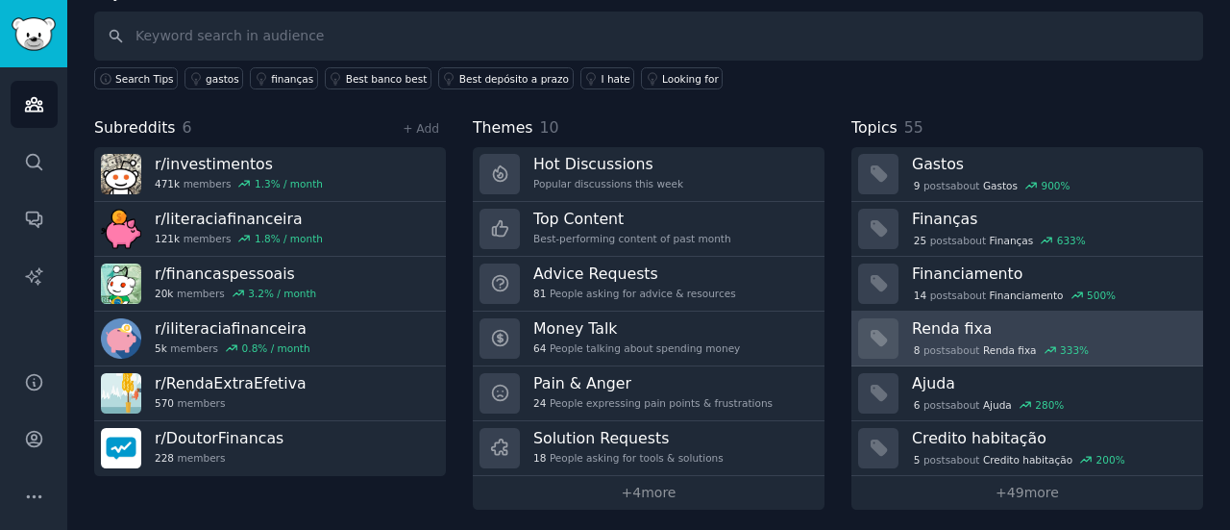
scroll to position [129, 0]
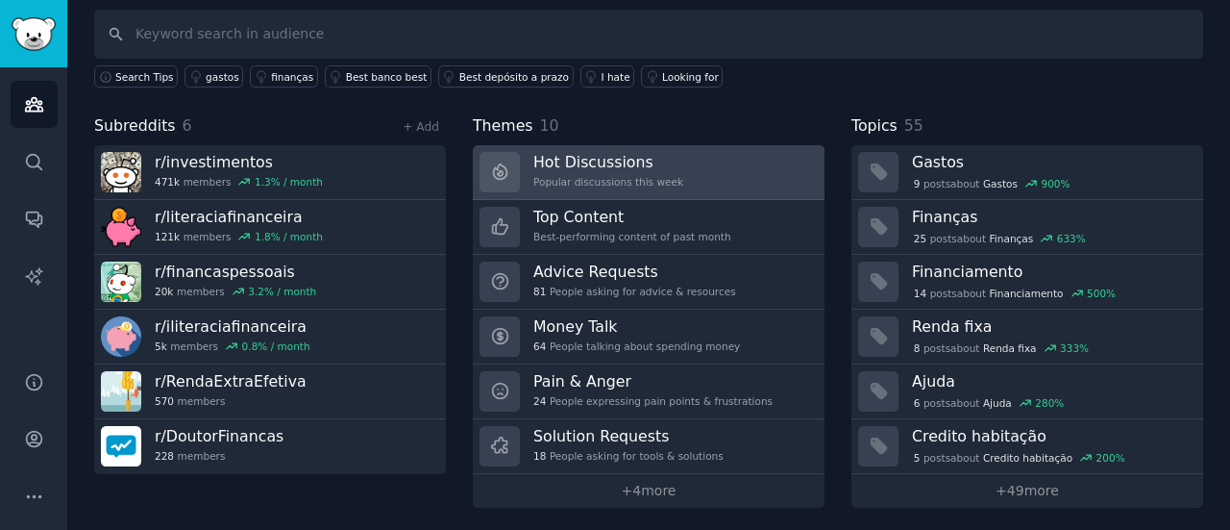
click at [578, 176] on div "Popular discussions this week" at bounding box center [608, 181] width 150 height 13
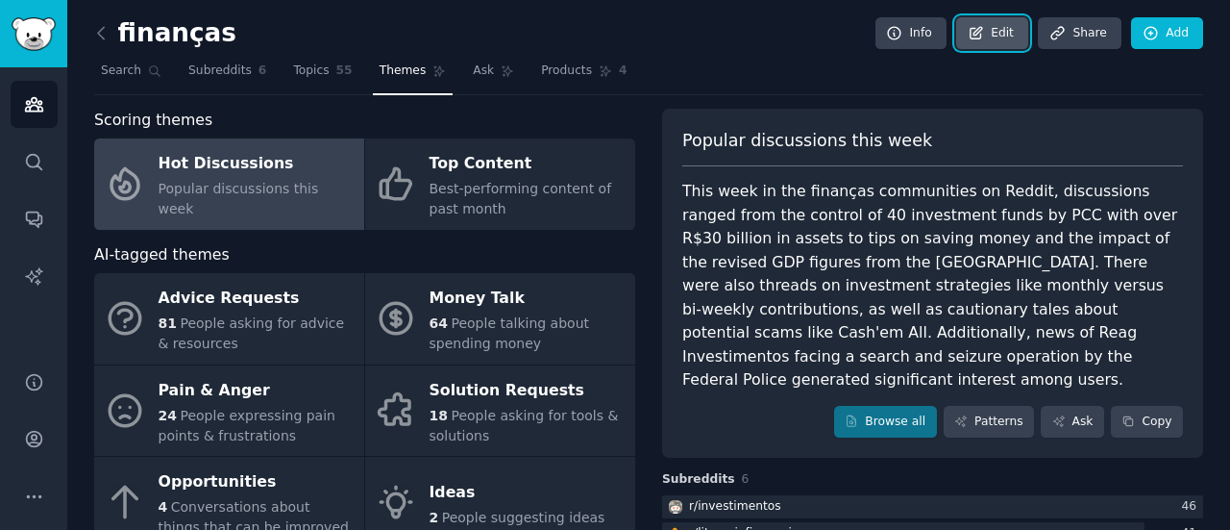
click at [986, 43] on link "Edit" at bounding box center [992, 33] width 72 height 33
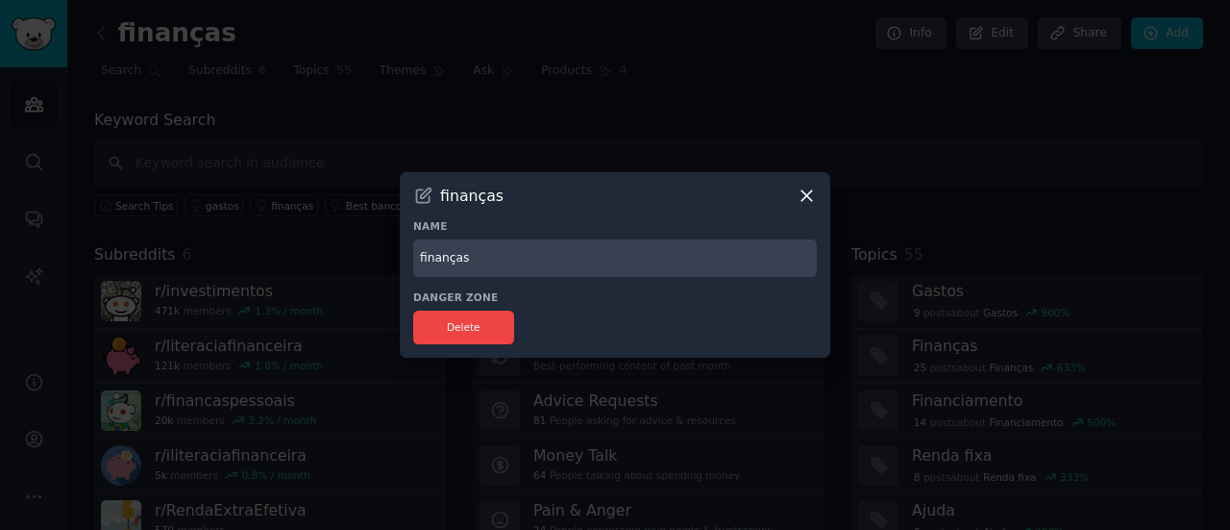
click at [805, 201] on icon at bounding box center [807, 195] width 20 height 20
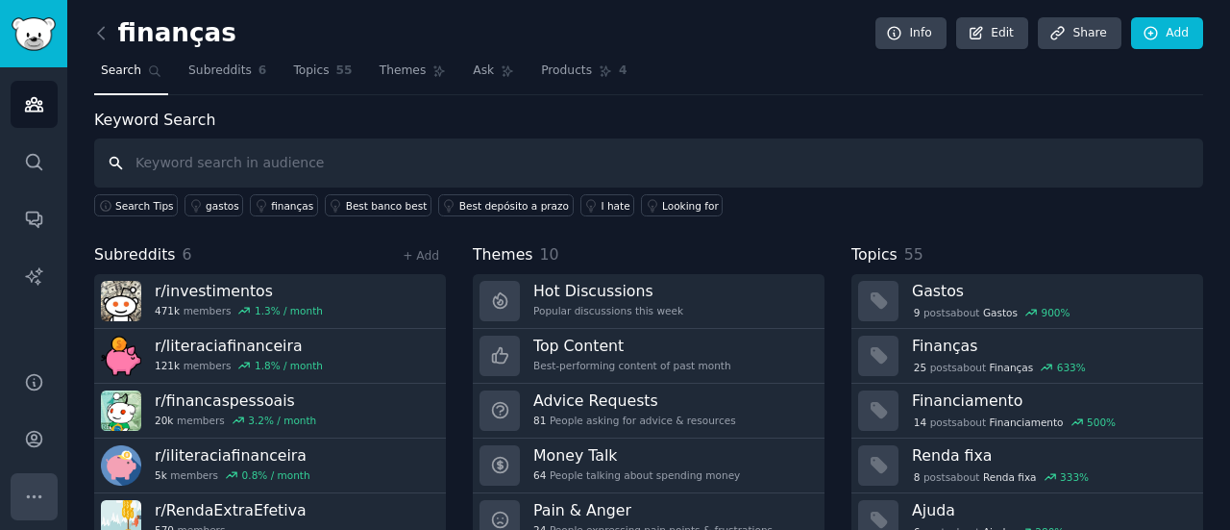
click at [37, 503] on icon "Sidebar" at bounding box center [34, 496] width 20 height 20
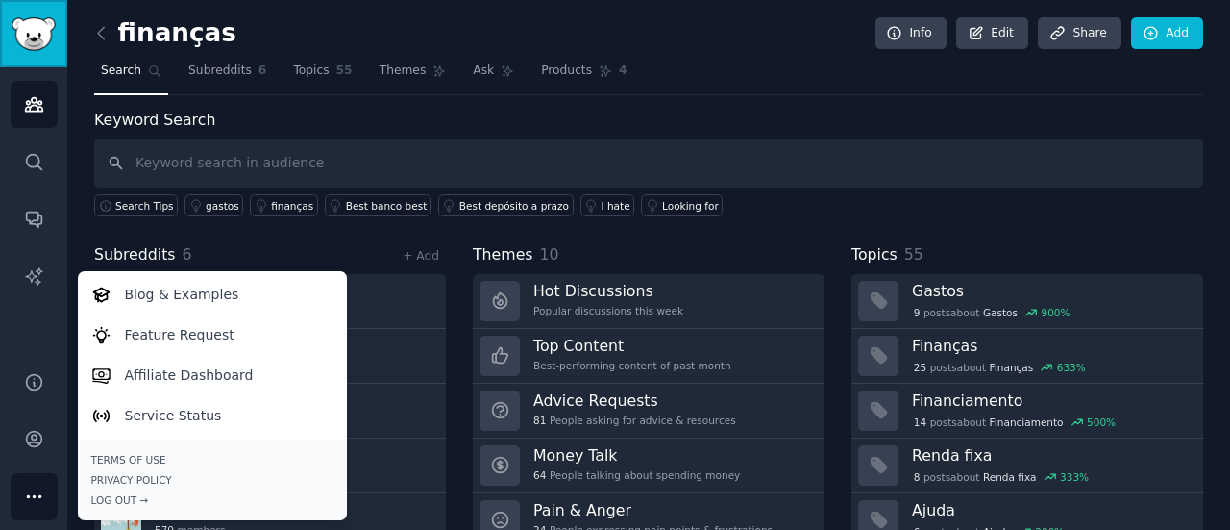
click at [31, 40] on img "Sidebar" at bounding box center [34, 34] width 44 height 34
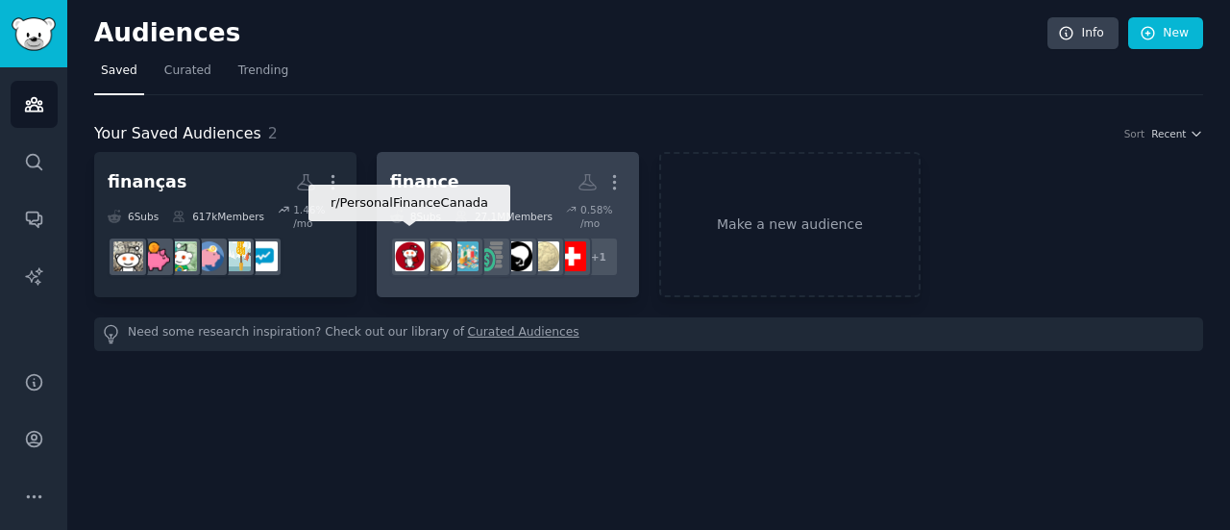
click at [453, 236] on div at bounding box center [437, 256] width 40 height 40
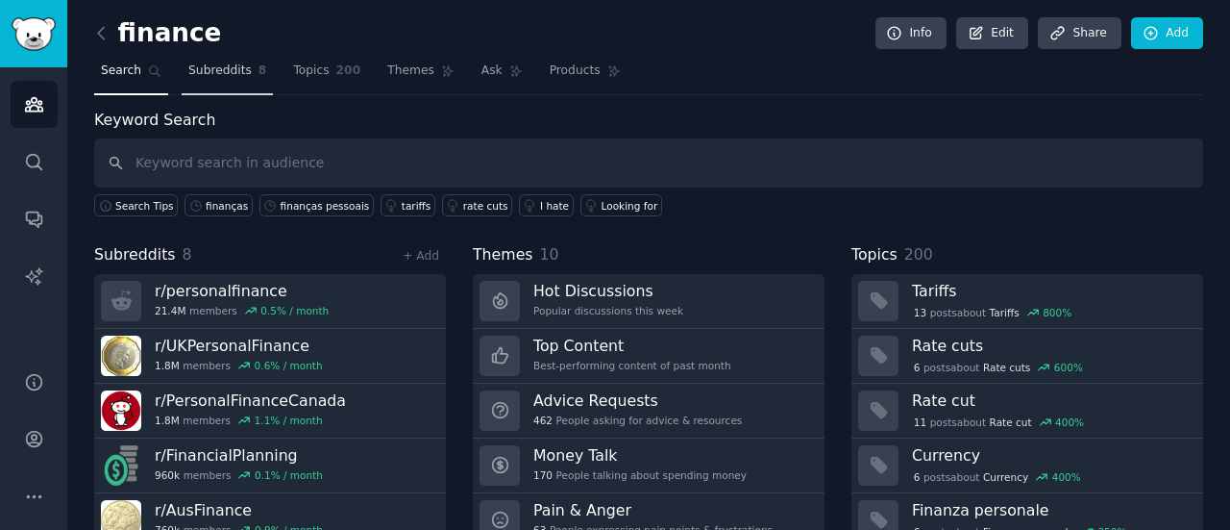
click at [211, 63] on span "Subreddits" at bounding box center [219, 70] width 63 height 17
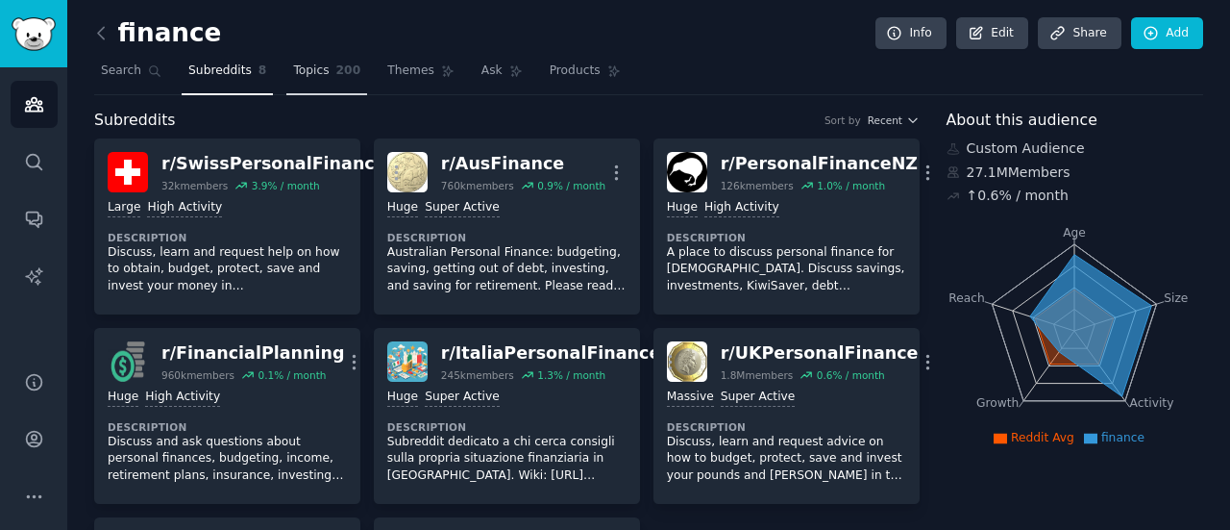
click at [303, 82] on link "Topics 200" at bounding box center [326, 75] width 81 height 39
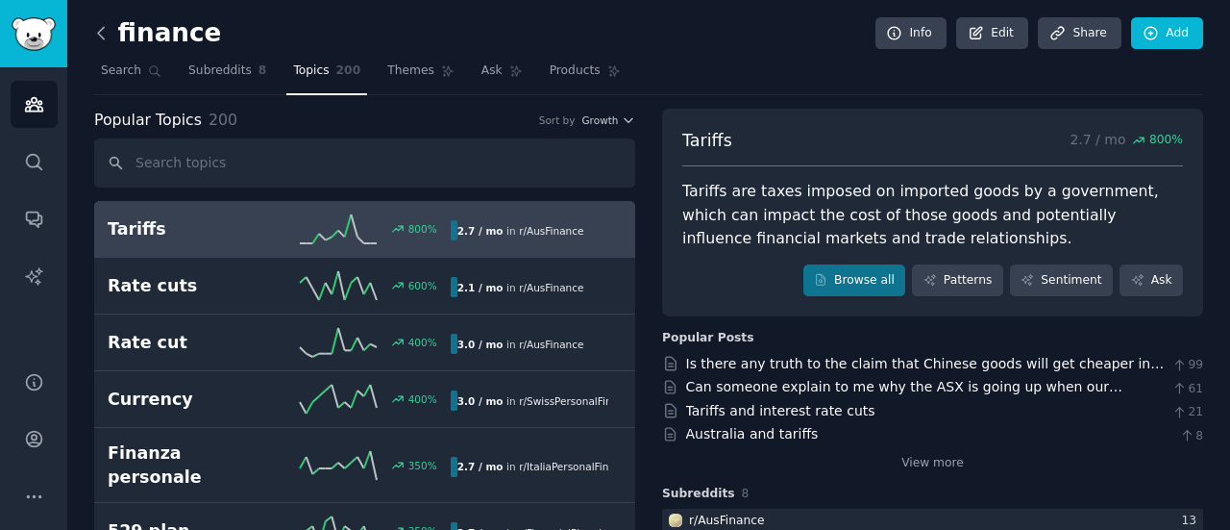
click at [107, 27] on icon at bounding box center [101, 33] width 20 height 20
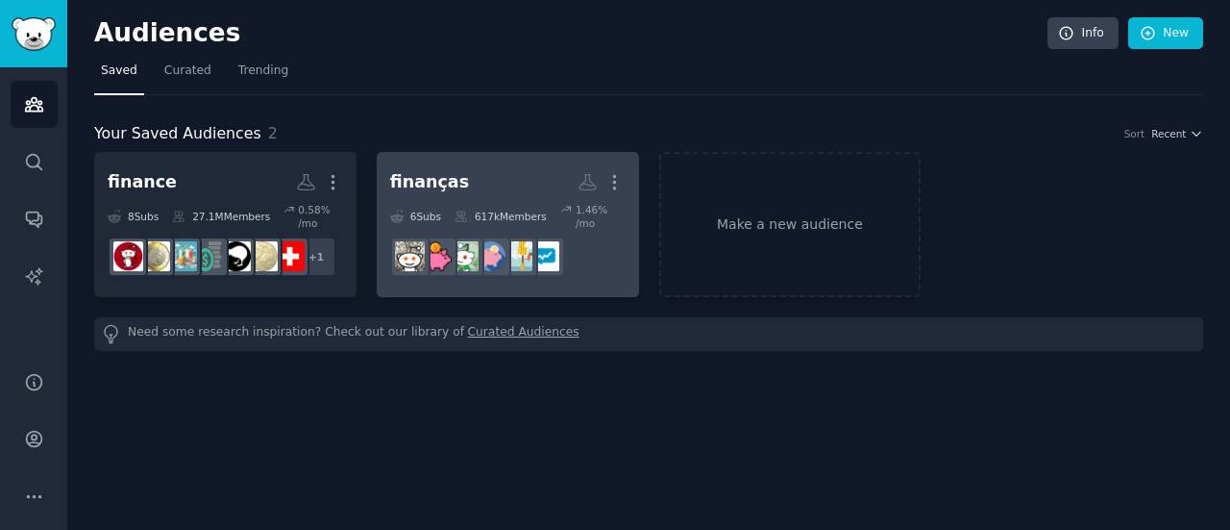
click at [506, 173] on h2 "finanças More" at bounding box center [507, 182] width 235 height 34
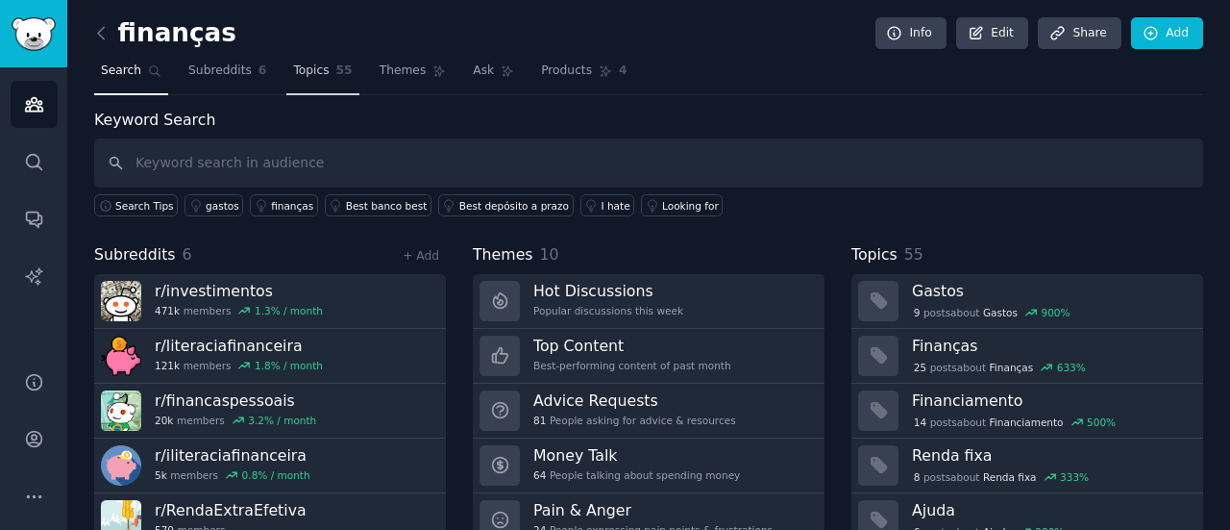
click at [294, 68] on span "Topics" at bounding box center [311, 70] width 36 height 17
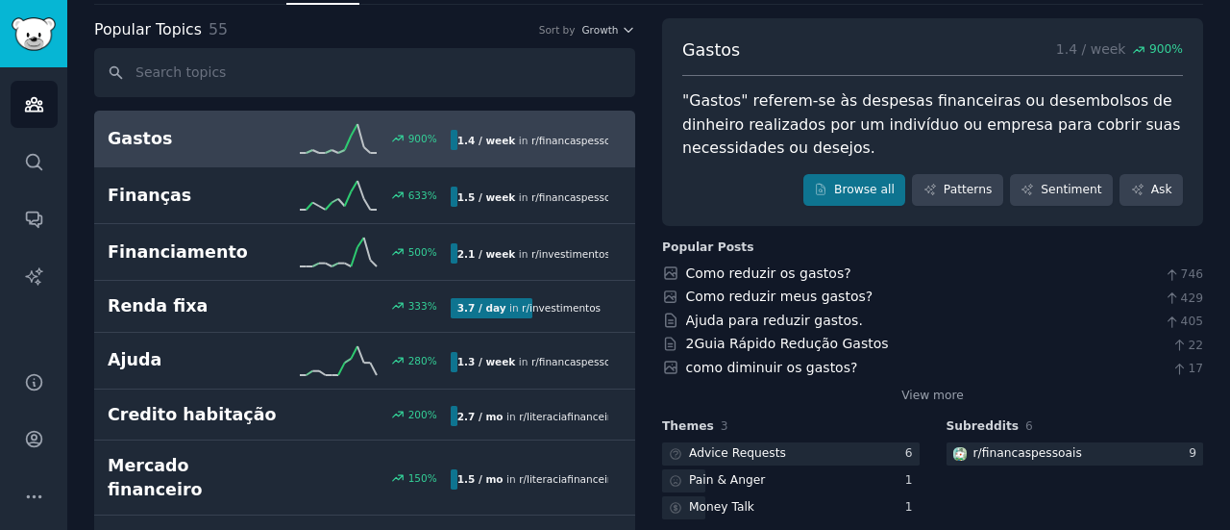
scroll to position [96, 0]
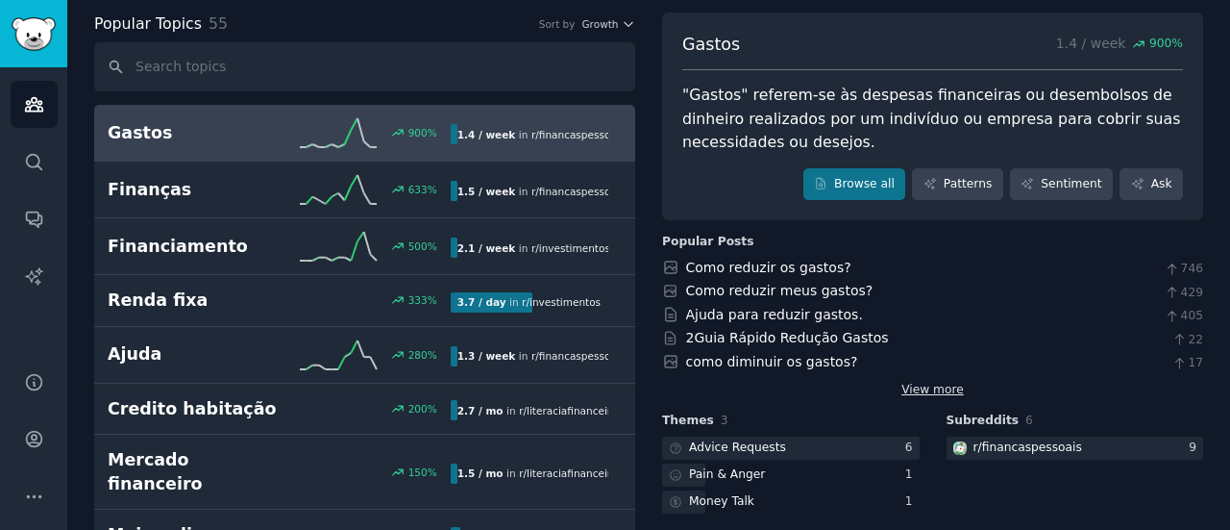
click at [923, 393] on link "View more" at bounding box center [933, 390] width 62 height 17
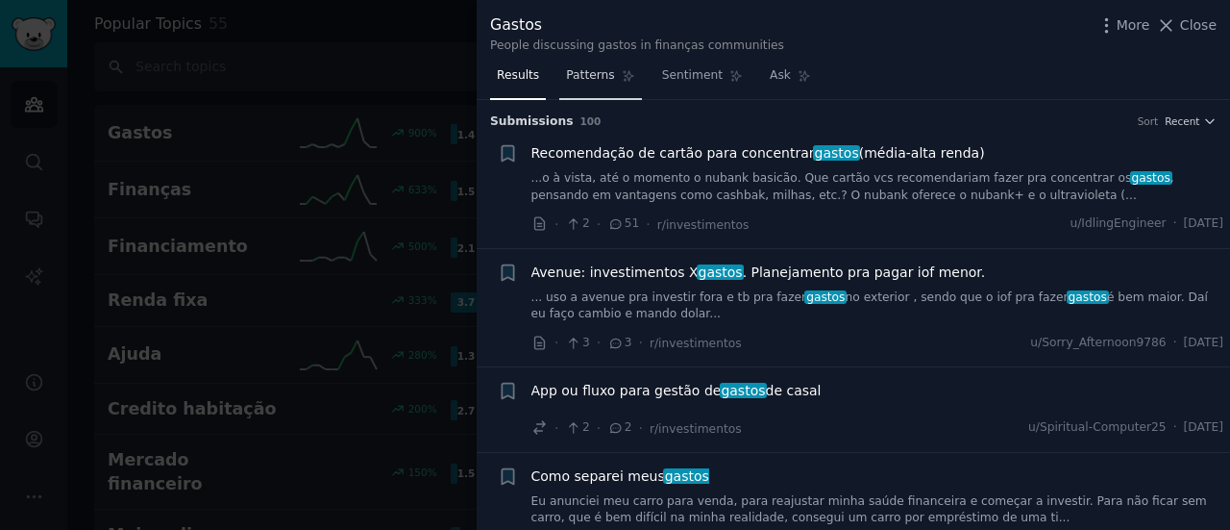
click at [559, 79] on link "Patterns" at bounding box center [600, 80] width 82 height 39
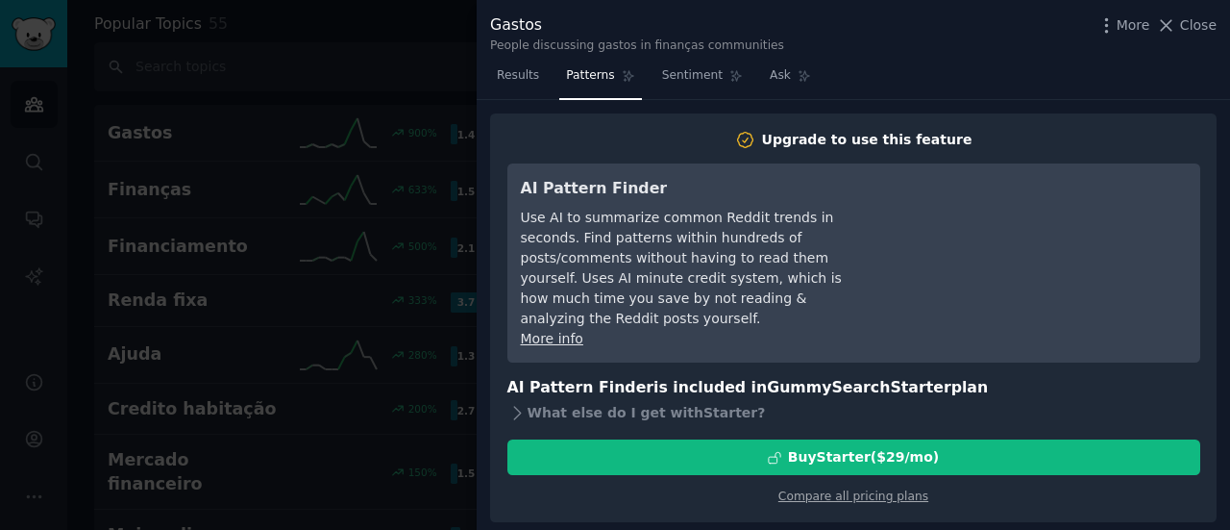
click at [520, 74] on span "Results" at bounding box center [518, 75] width 42 height 17
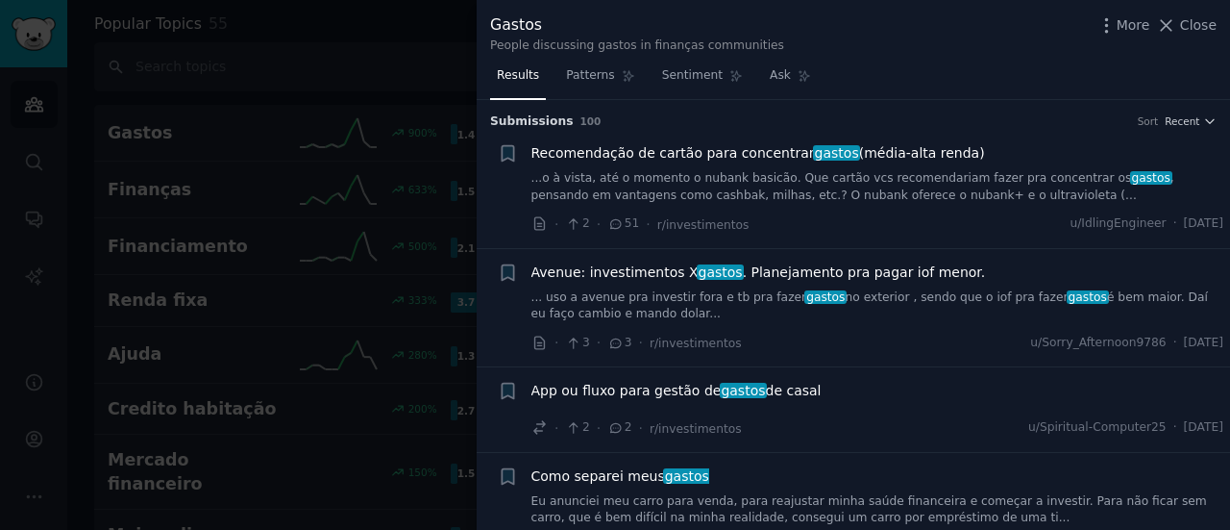
drag, startPoint x: 1174, startPoint y: 26, endPoint x: 892, endPoint y: 150, distance: 308.6
click at [1174, 25] on icon at bounding box center [1166, 25] width 20 height 20
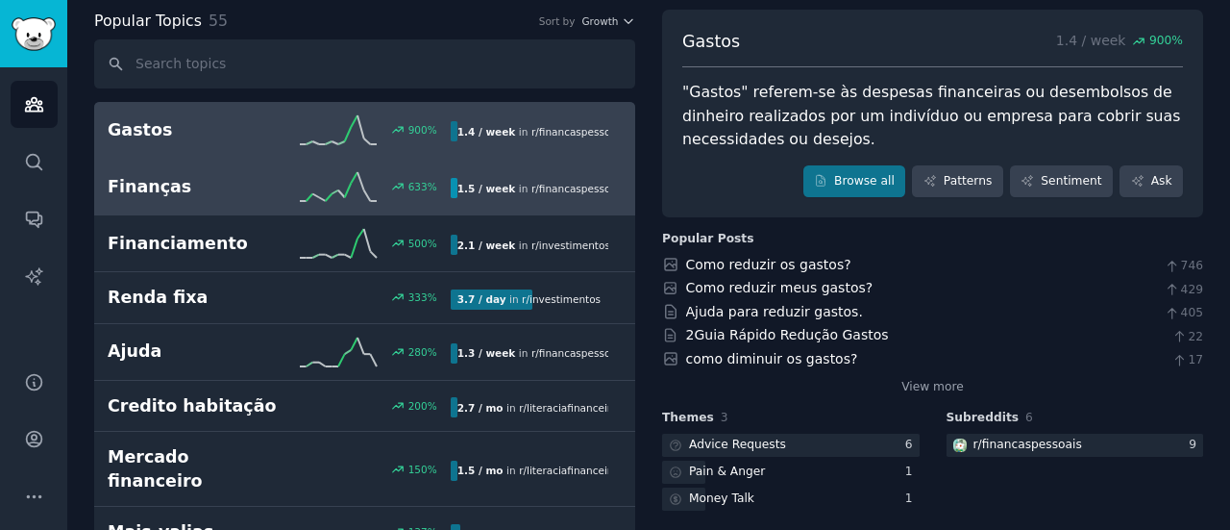
scroll to position [96, 0]
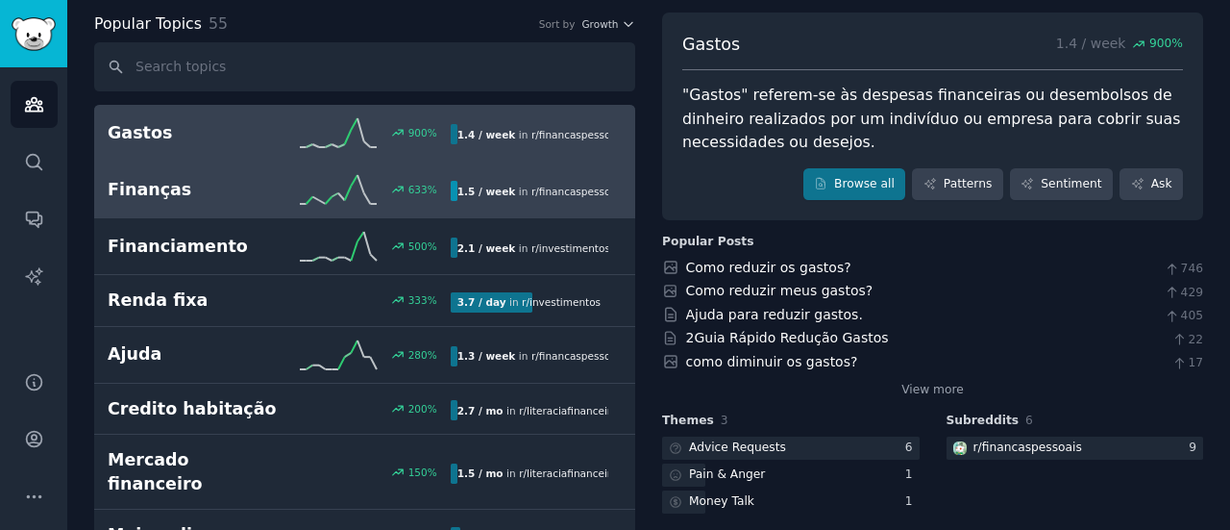
click at [239, 175] on div "Finanças 633 % 1.5 / week in r/ financaspessoais" at bounding box center [365, 189] width 514 height 29
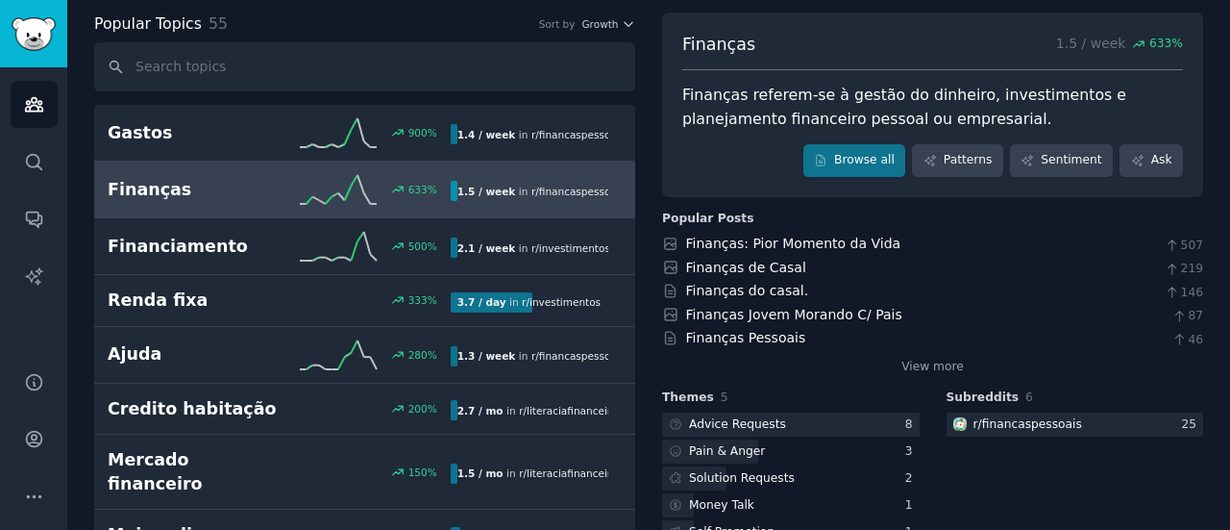
click at [244, 214] on link "Finanças 633 % 1.5 / week in r/ financaspessoais" at bounding box center [364, 189] width 541 height 57
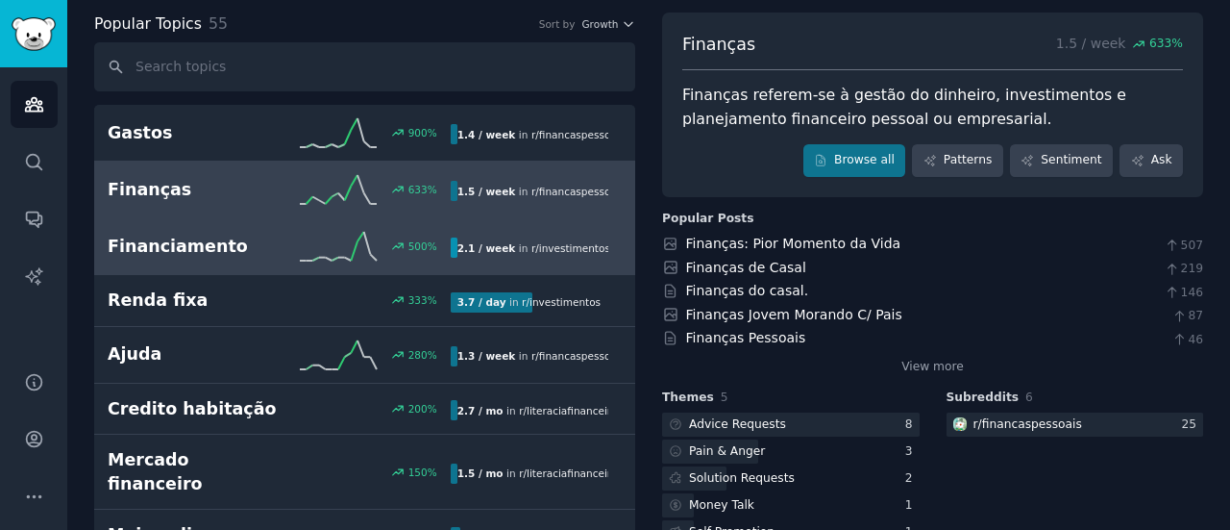
click at [249, 237] on h2 "Financiamento" at bounding box center [193, 247] width 171 height 24
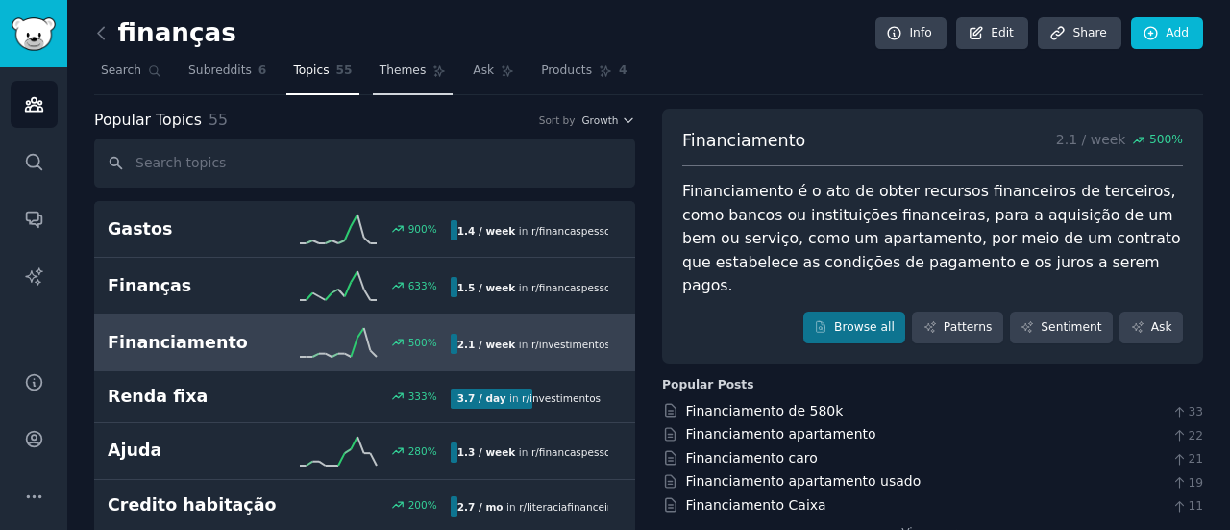
click at [377, 81] on link "Themes" at bounding box center [413, 75] width 81 height 39
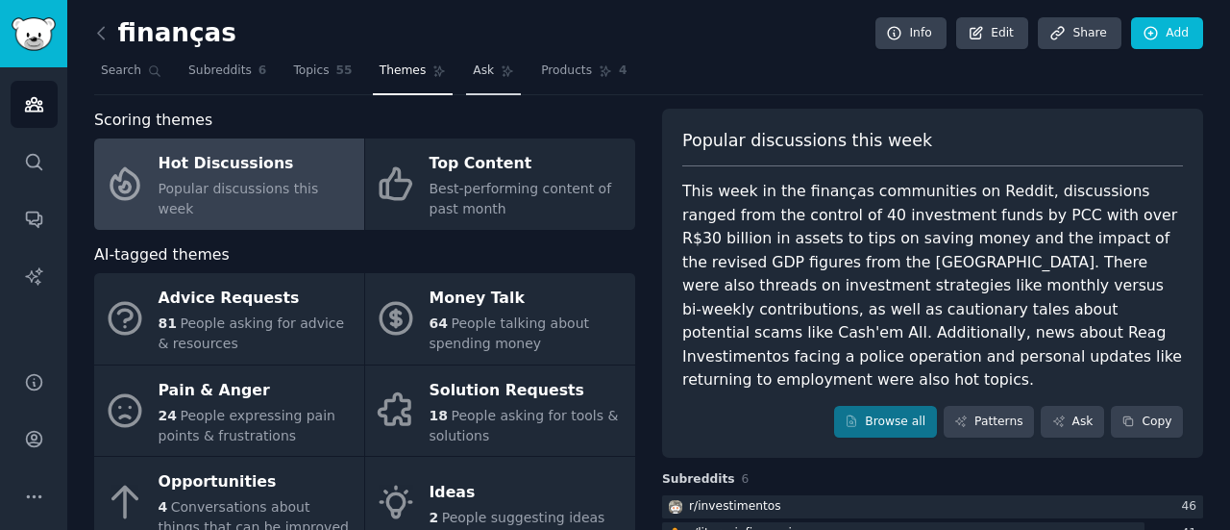
click at [466, 76] on link "Ask" at bounding box center [493, 75] width 55 height 39
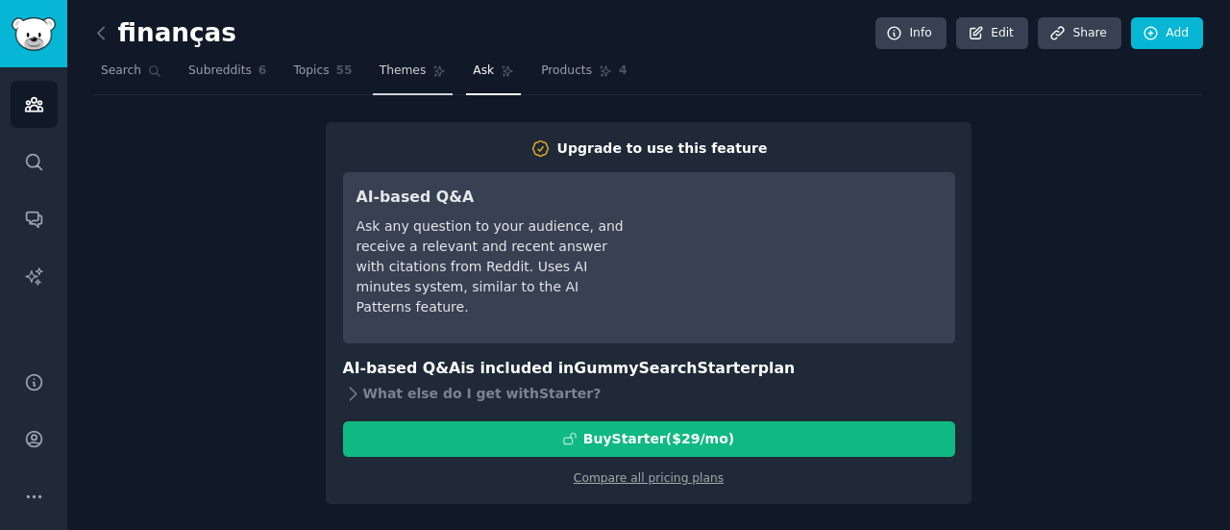
click at [408, 67] on link "Themes" at bounding box center [413, 75] width 81 height 39
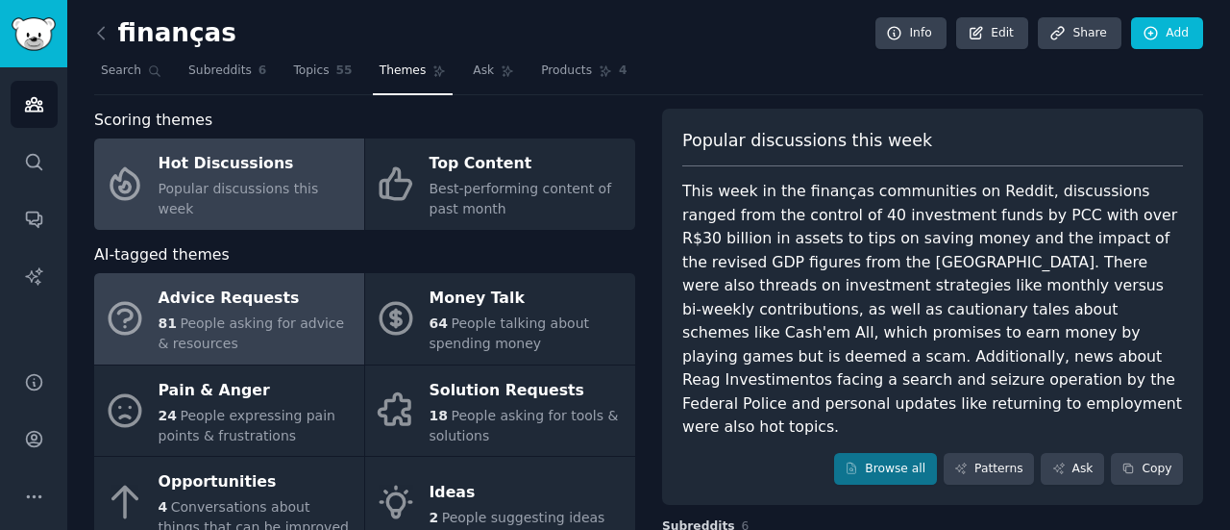
click at [263, 318] on span "People asking for advice & resources" at bounding box center [252, 333] width 186 height 36
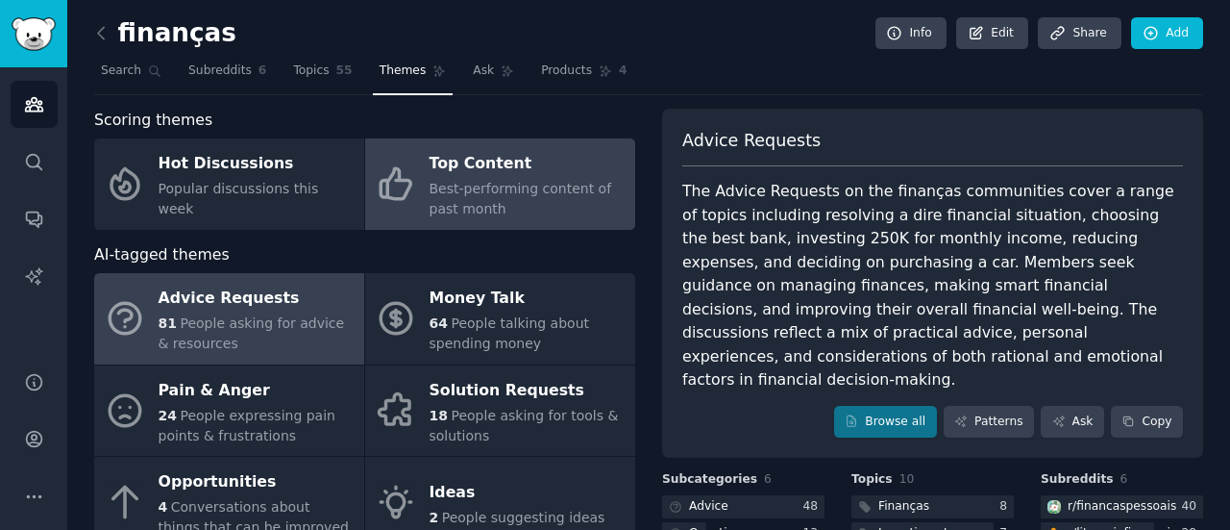
click at [511, 161] on div "Top Content" at bounding box center [528, 164] width 196 height 31
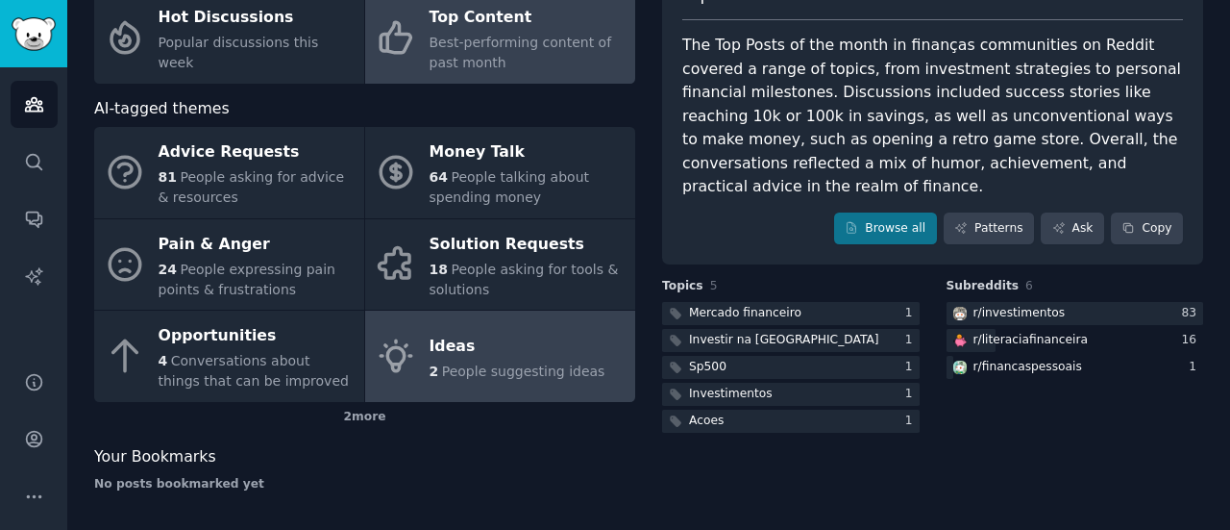
scroll to position [148, 0]
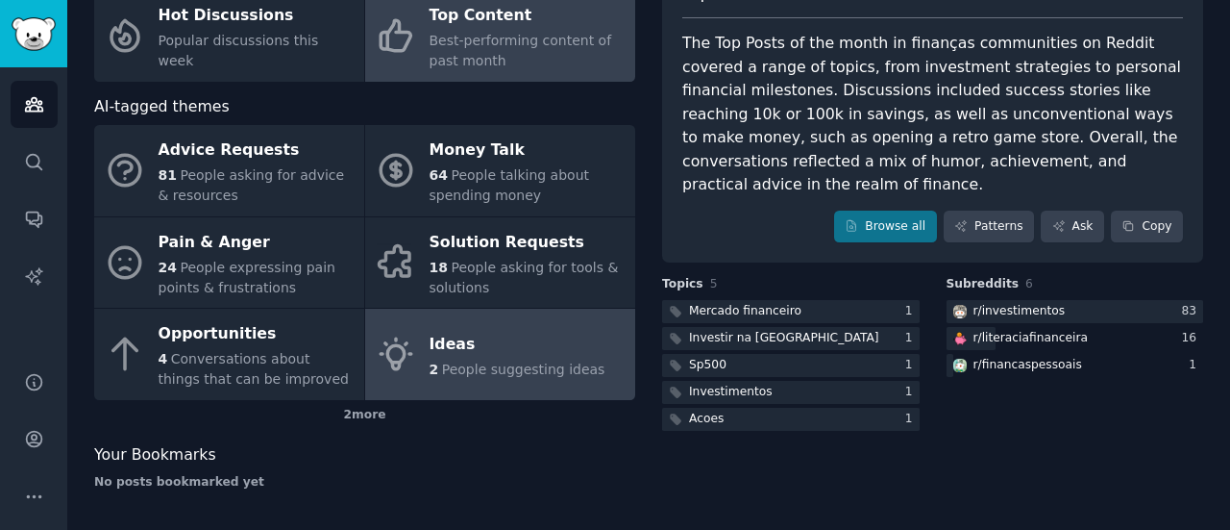
click at [599, 353] on link "Ideas 2 People suggesting ideas" at bounding box center [500, 354] width 270 height 91
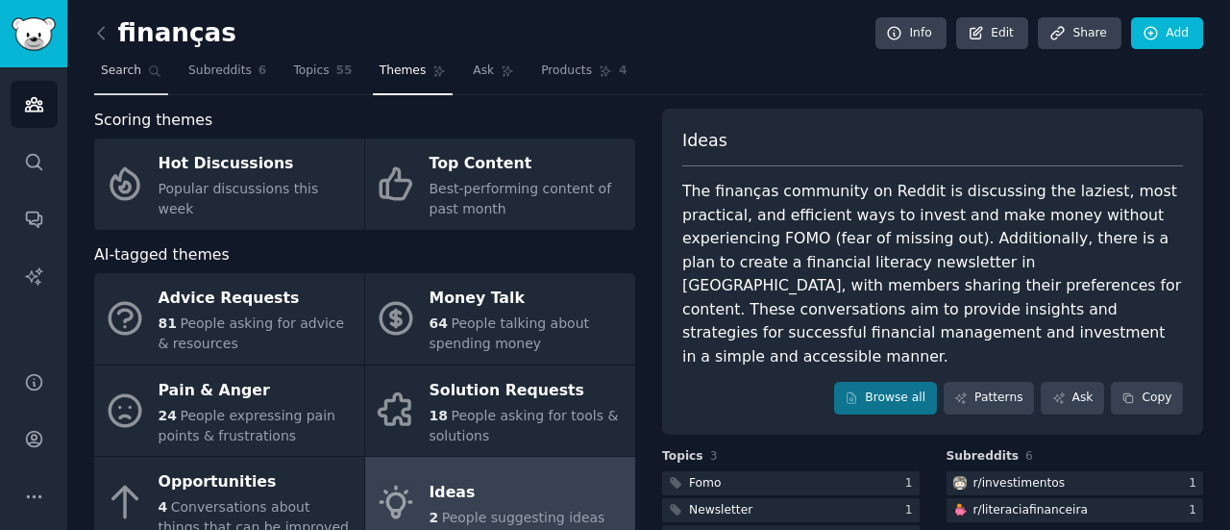
click at [121, 78] on span "Search" at bounding box center [121, 70] width 40 height 17
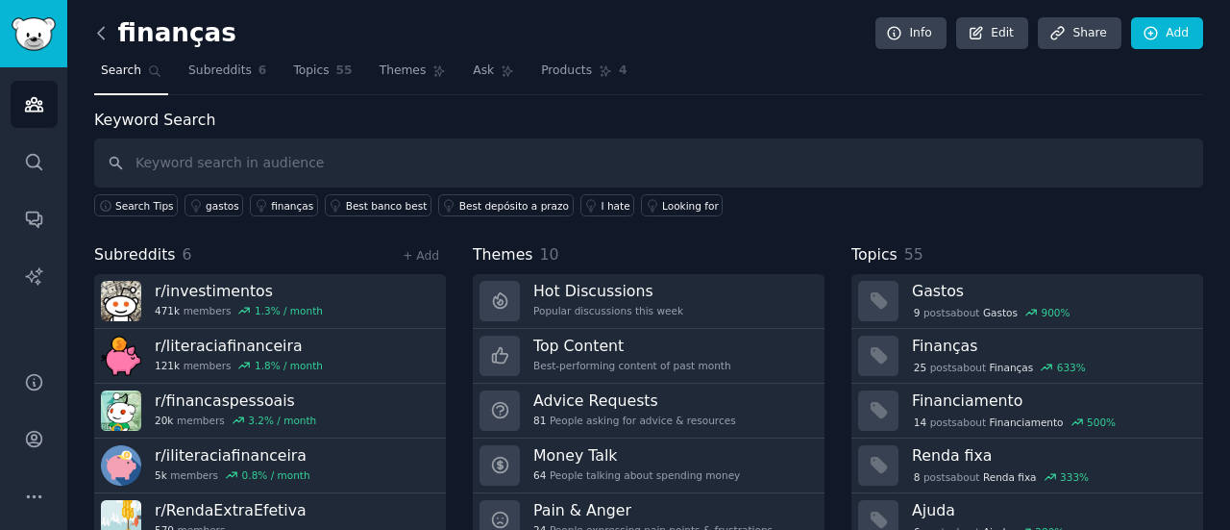
click at [98, 33] on icon at bounding box center [101, 33] width 6 height 12
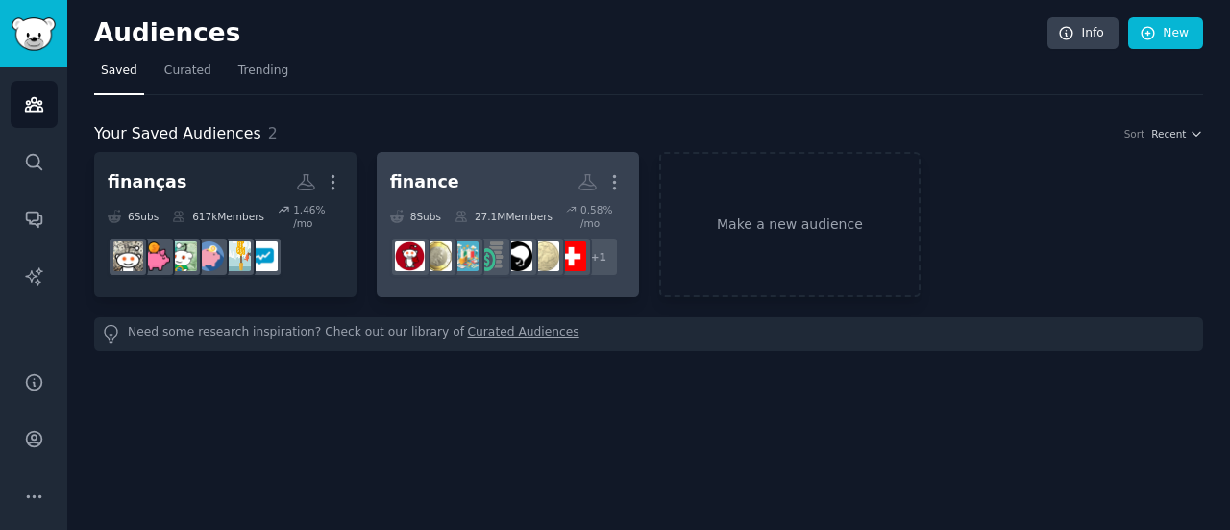
click at [443, 172] on div "finance" at bounding box center [424, 182] width 69 height 24
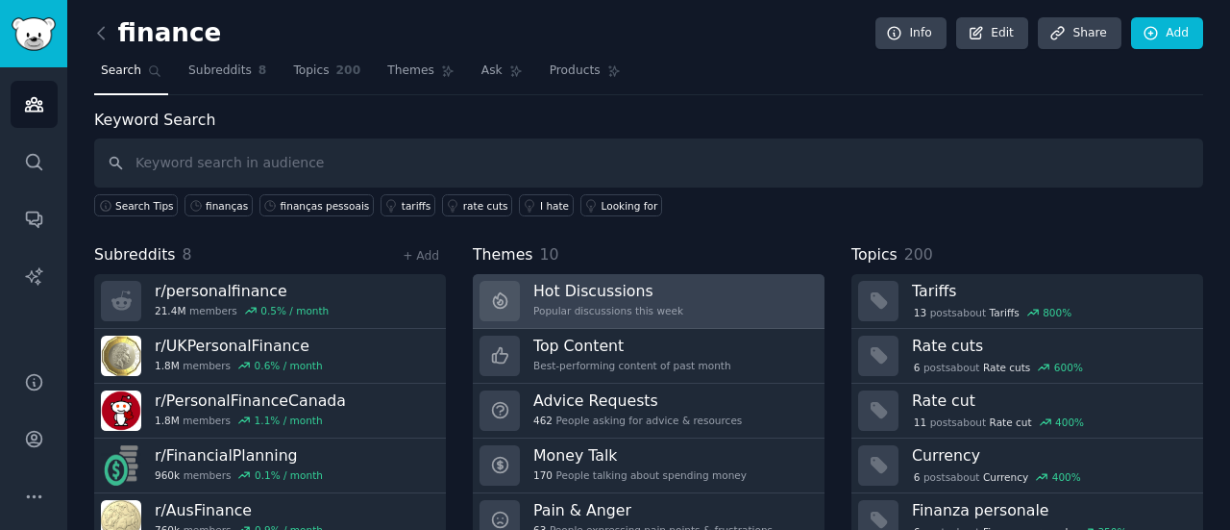
click at [677, 284] on link "Hot Discussions Popular discussions this week" at bounding box center [649, 301] width 352 height 55
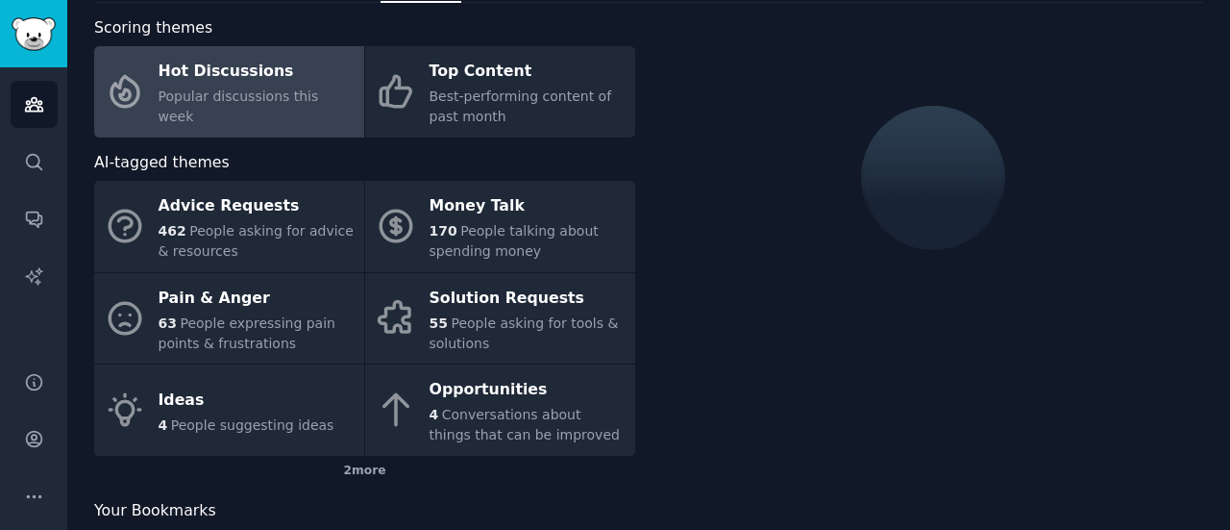
scroll to position [96, 0]
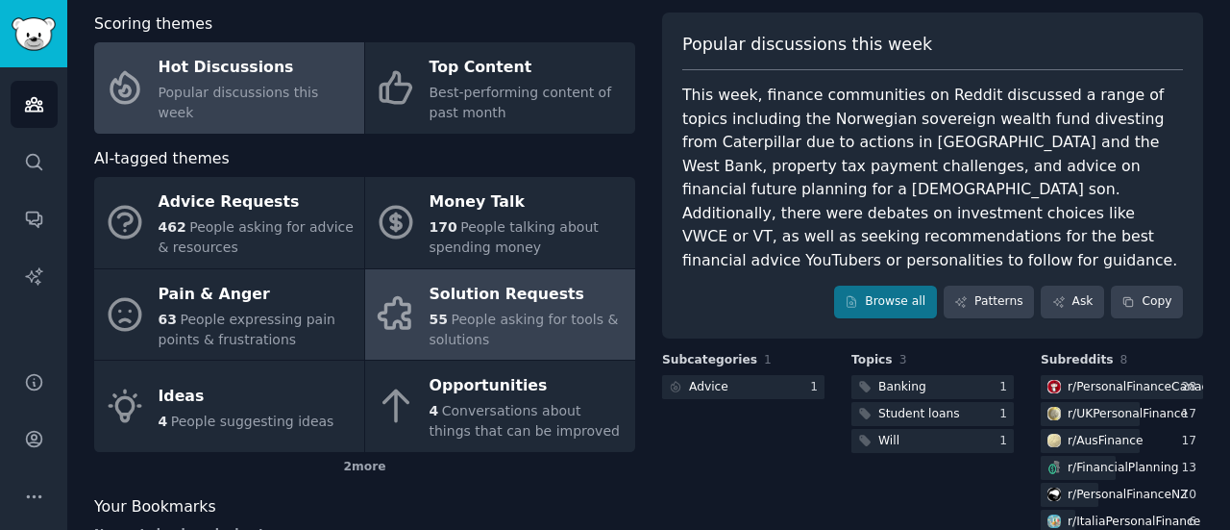
click at [541, 334] on div "55 People asking for tools & solutions" at bounding box center [528, 329] width 196 height 40
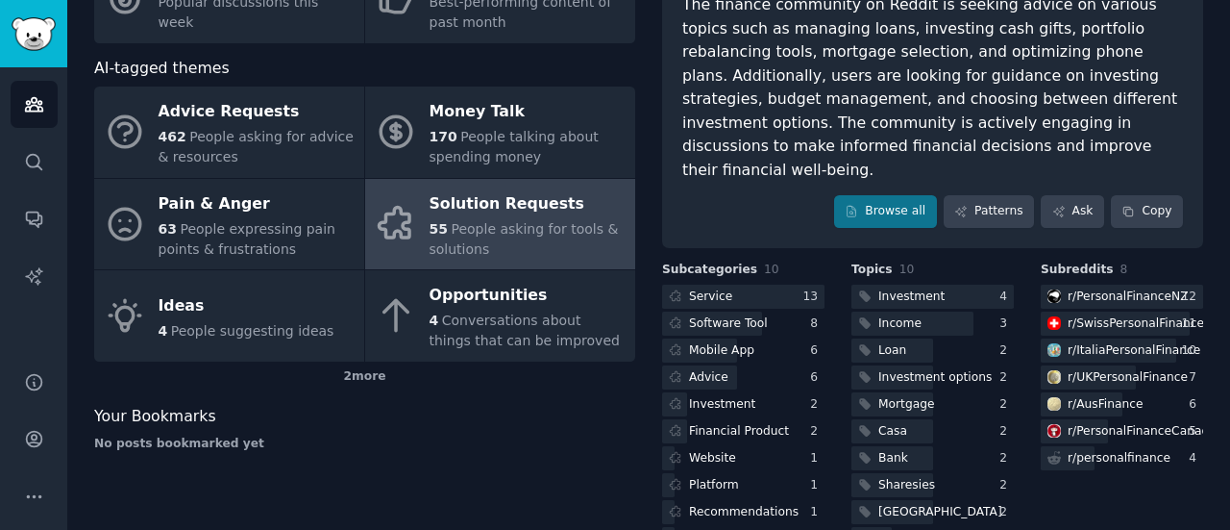
scroll to position [192, 0]
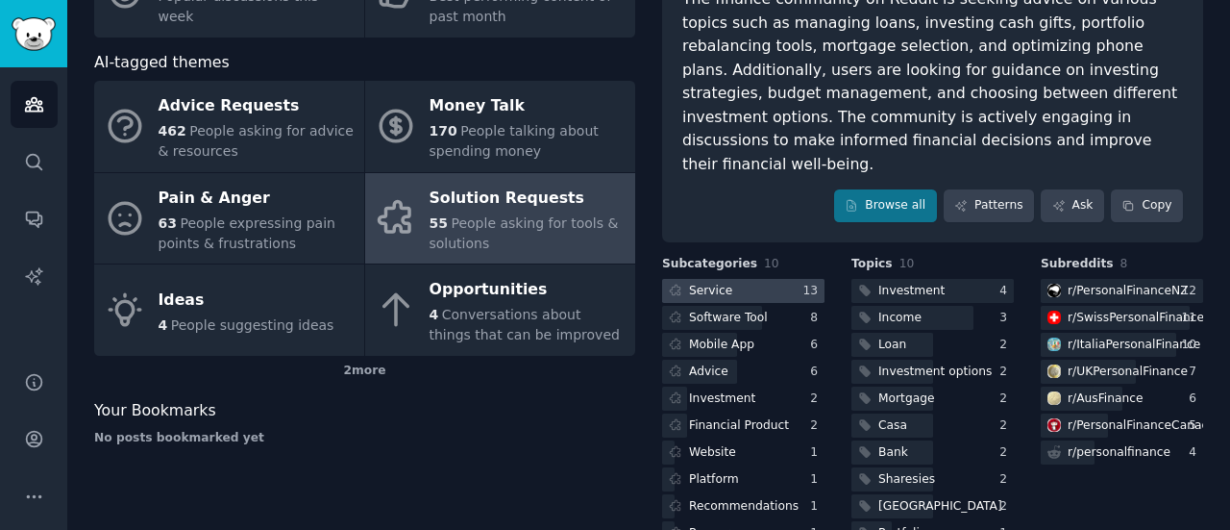
click at [722, 283] on div "Service" at bounding box center [710, 291] width 43 height 17
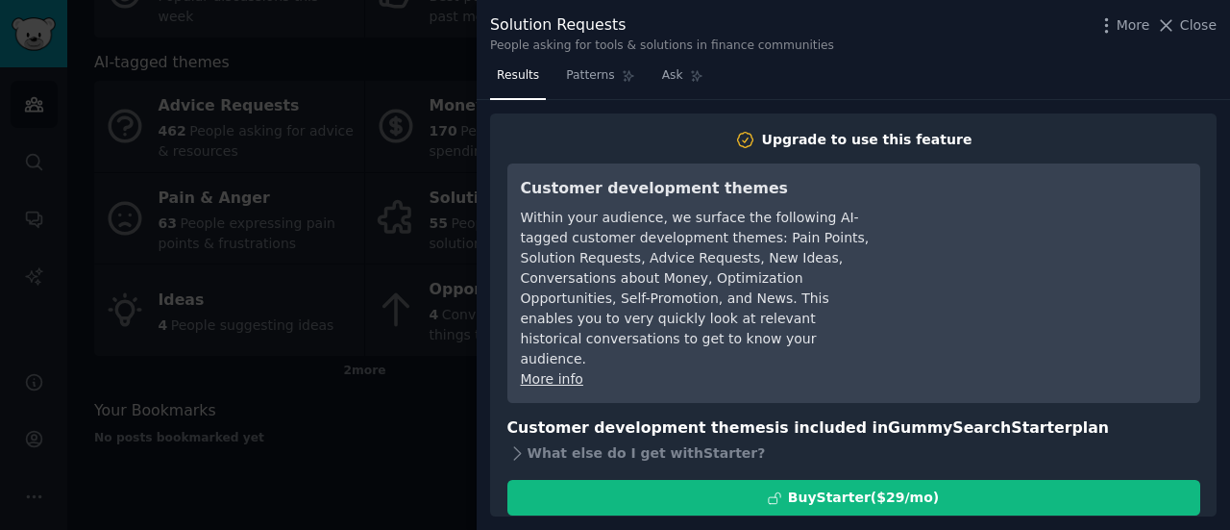
click at [442, 51] on div at bounding box center [615, 265] width 1230 height 530
